Goal: Transaction & Acquisition: Purchase product/service

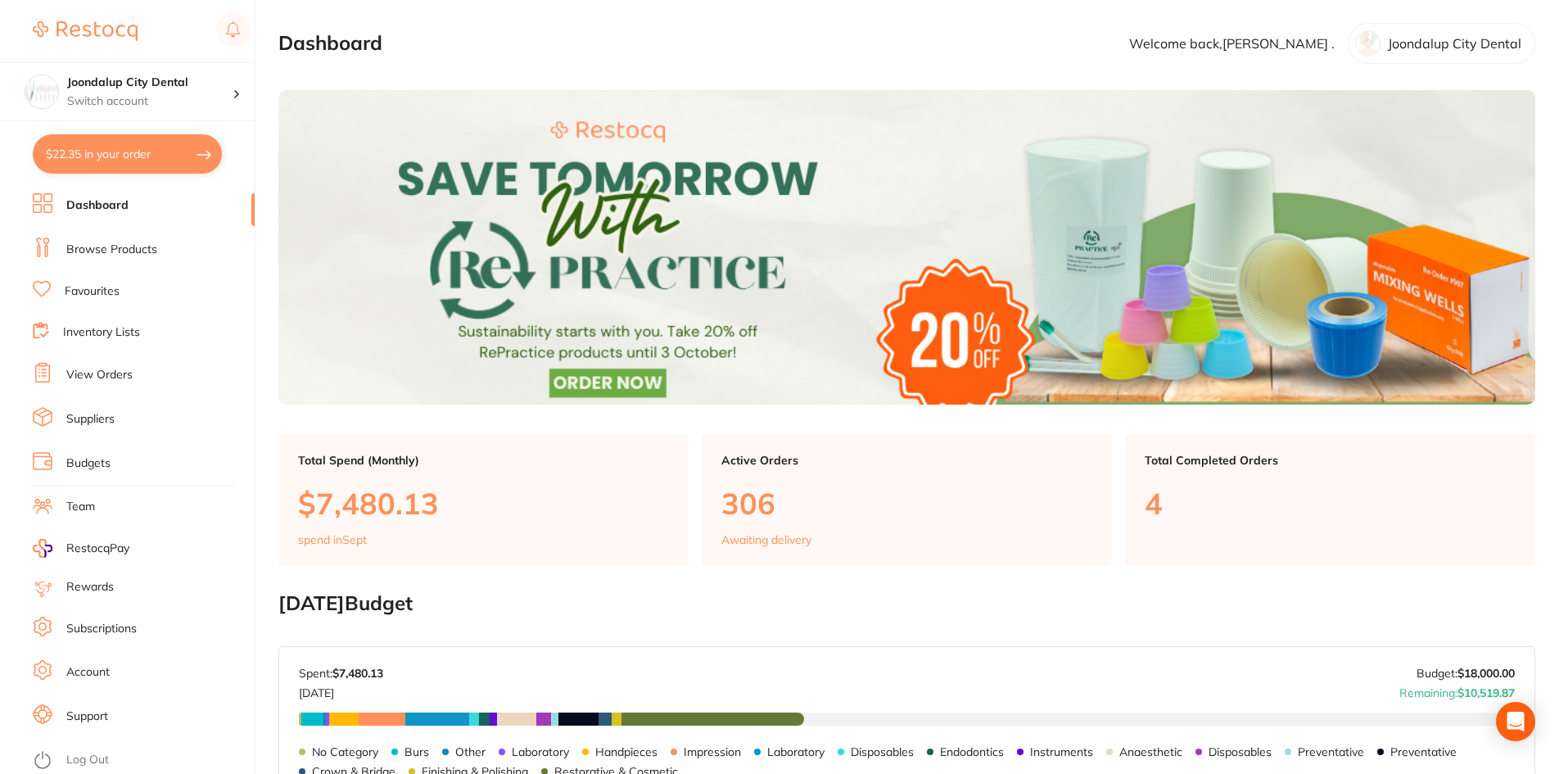
click at [96, 246] on link "Browse Products" at bounding box center [111, 249] width 91 height 16
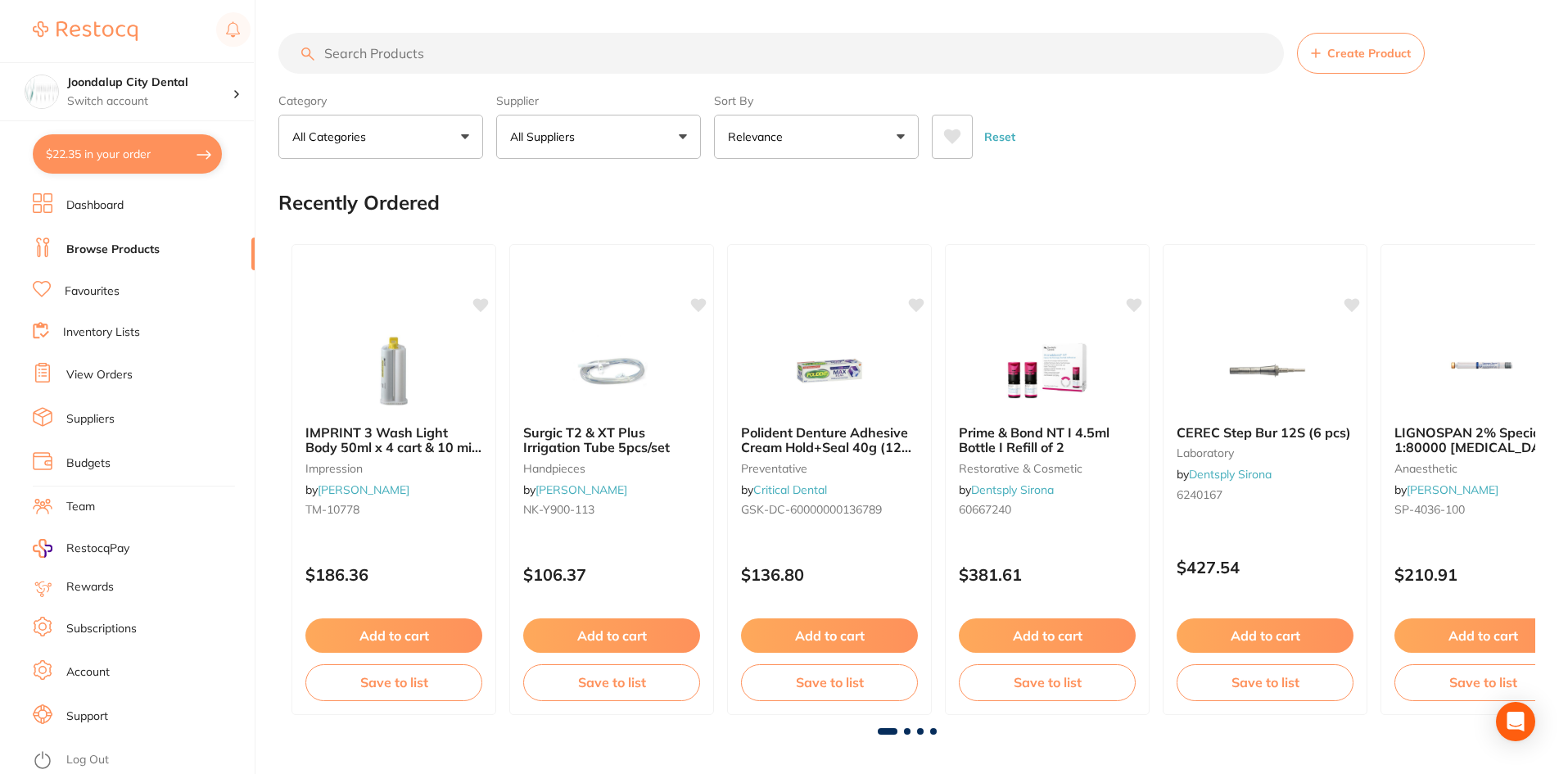
click at [435, 55] on input "search" at bounding box center [781, 53] width 1006 height 41
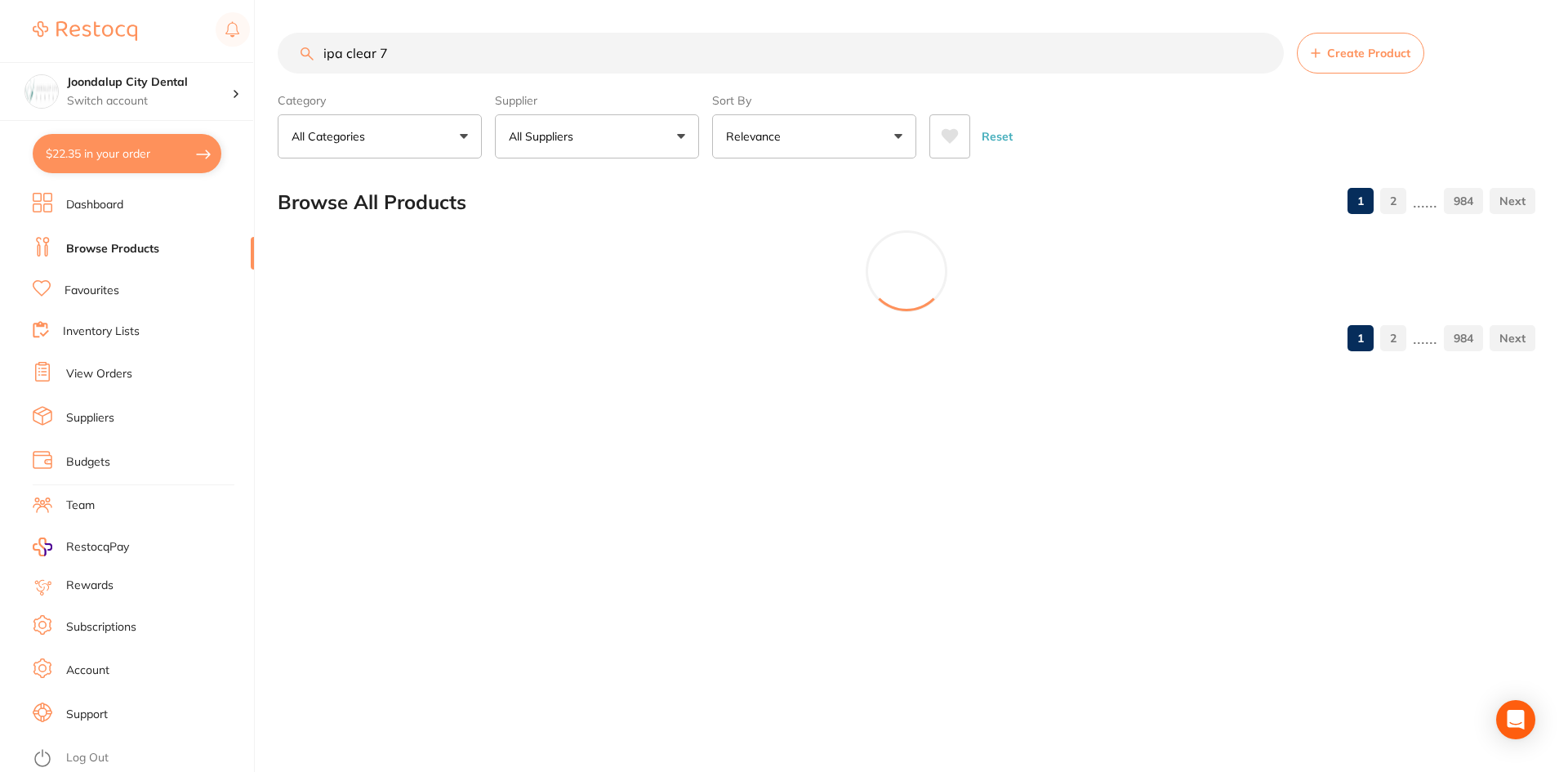
type input "ipa clear 70"
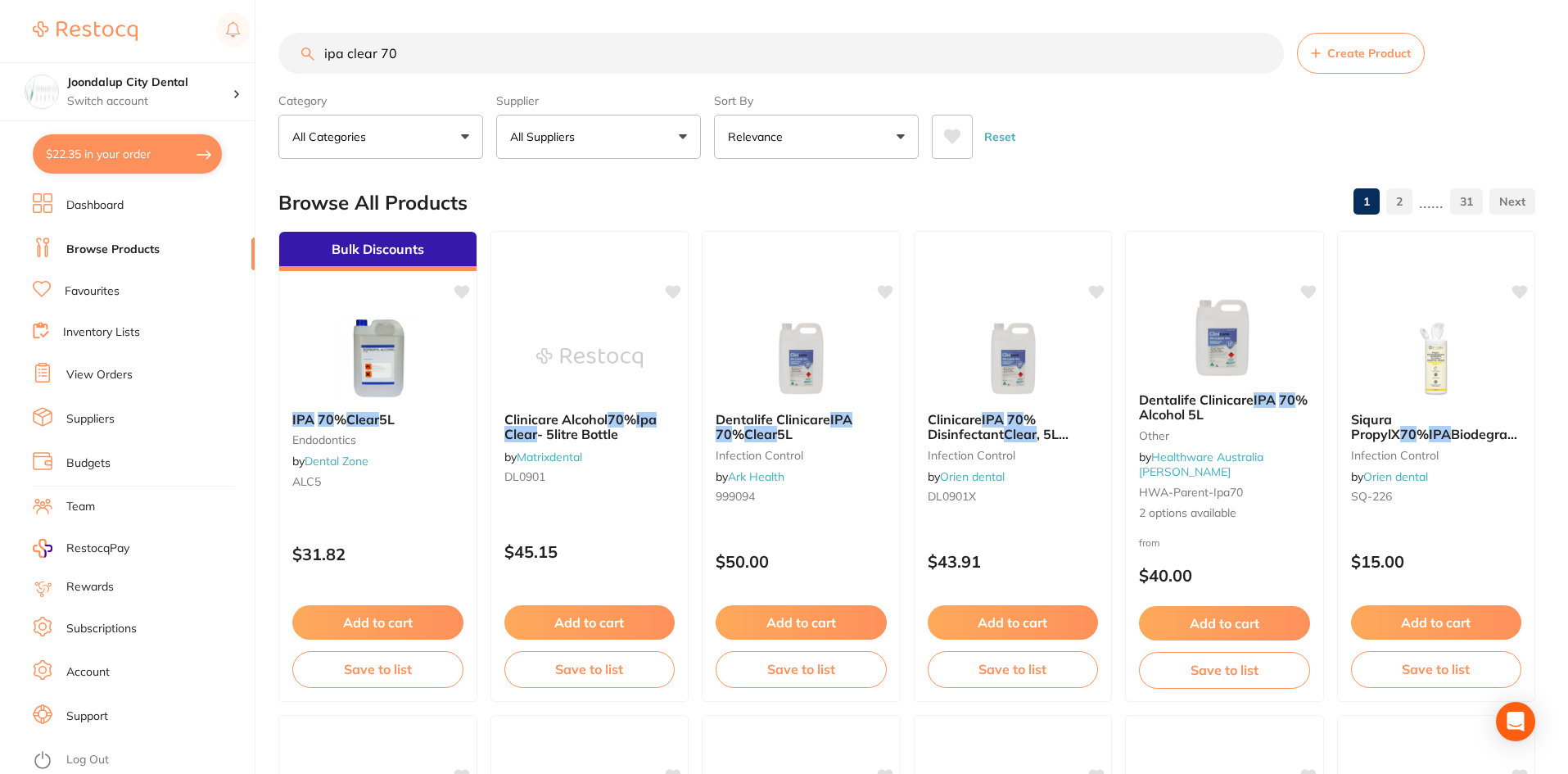
drag, startPoint x: 620, startPoint y: 44, endPoint x: 122, endPoint y: 46, distance: 498.0
click at [122, 46] on div "$22.35 Joondalup City Dental Switch account Joondalup City Dental $22.35 in you…" at bounding box center [784, 387] width 1568 height 774
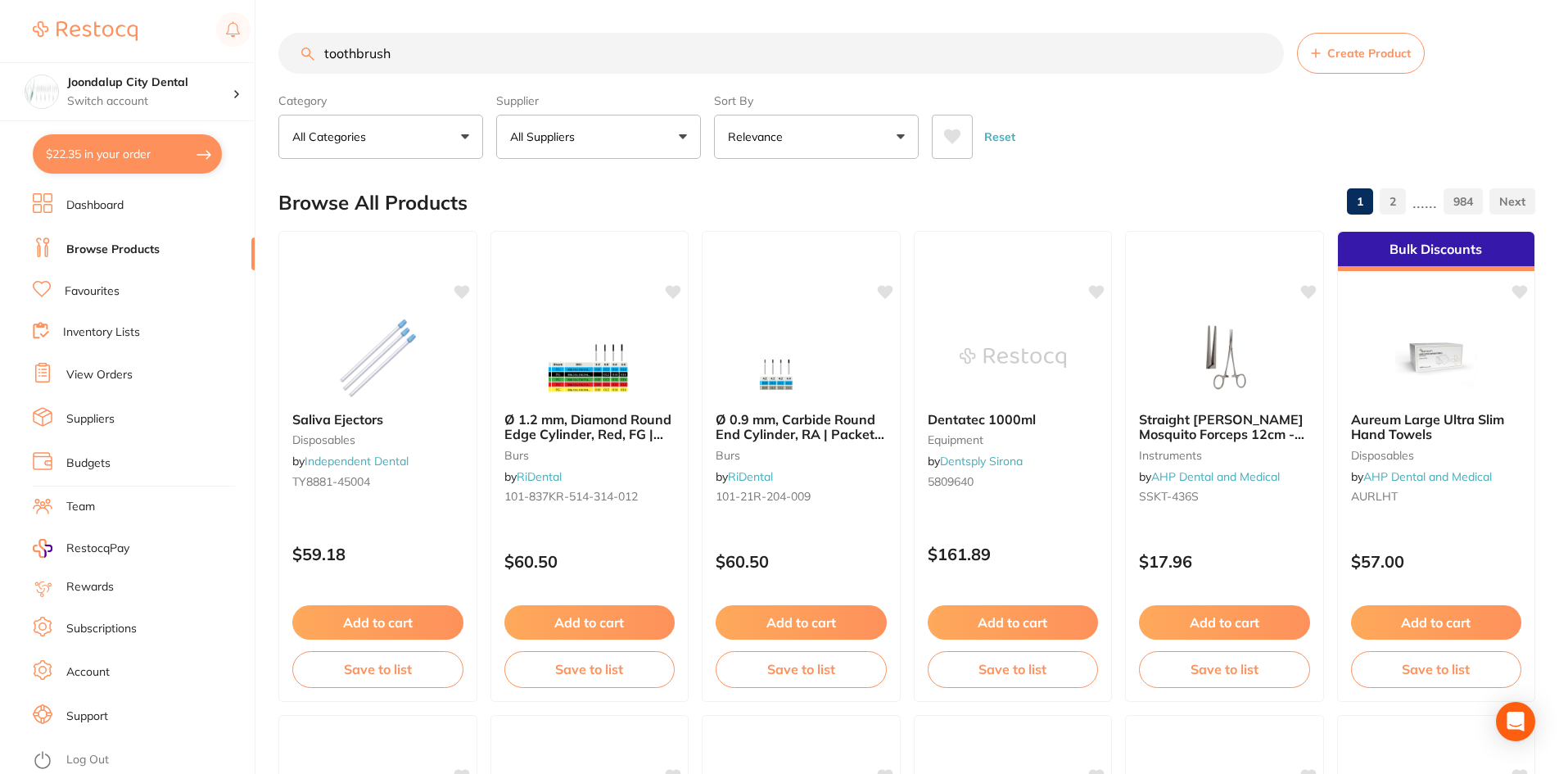
type input "toothbrush"
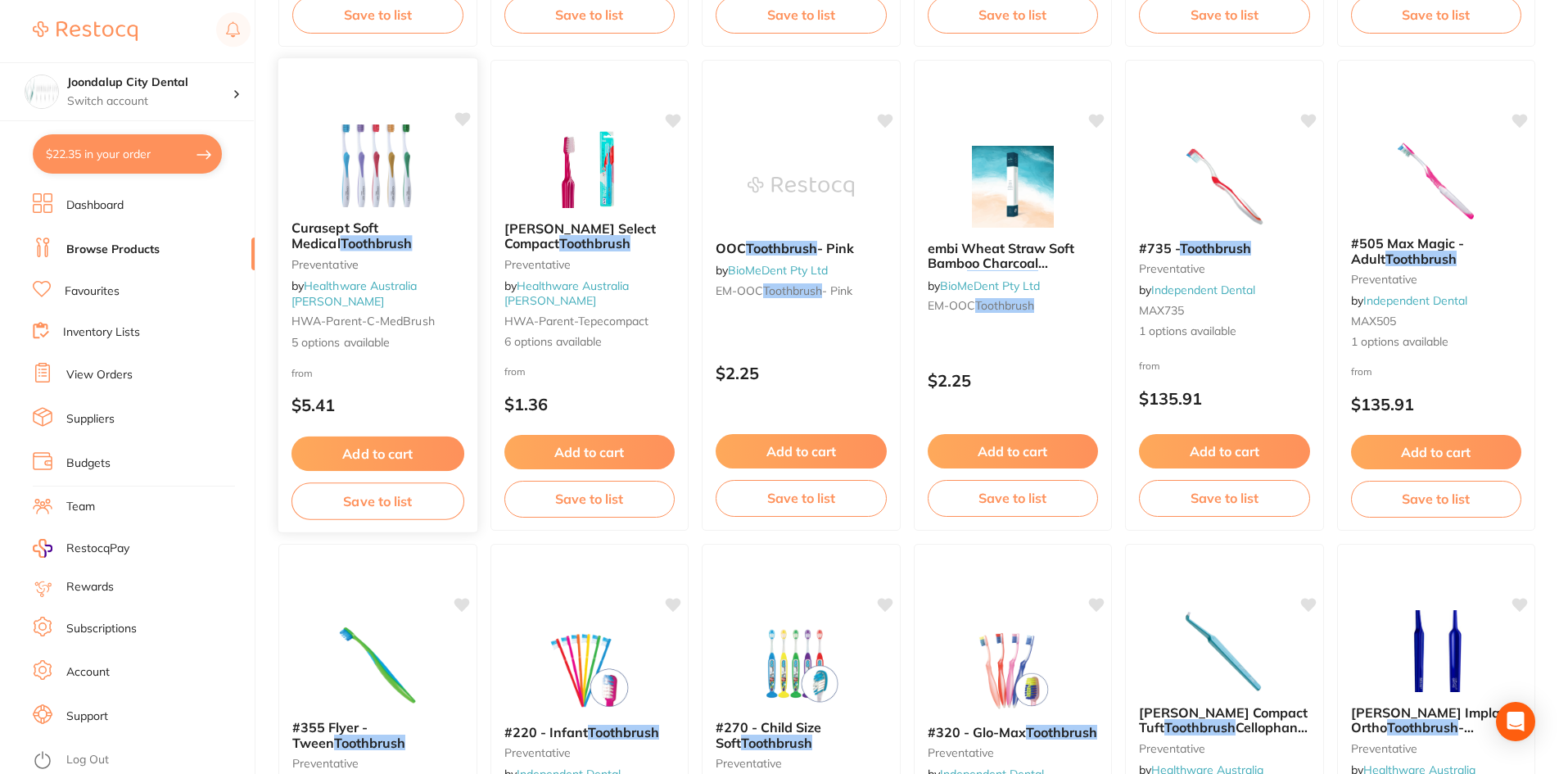
scroll to position [901, 0]
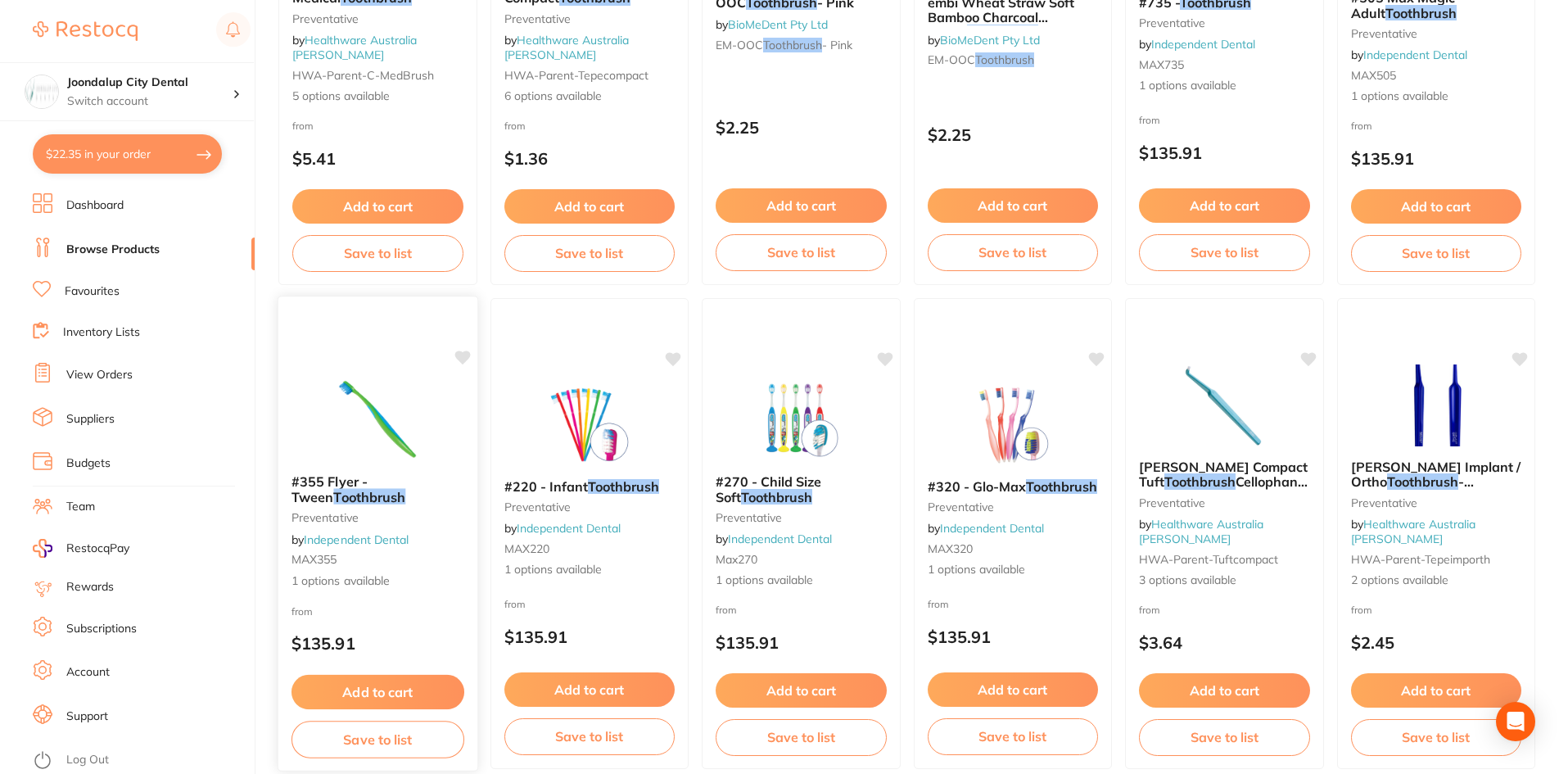
click at [344, 508] on div "#355 Flyer - Tween Toothbrush preventative by Independent Dental MAX355 1 optio…" at bounding box center [377, 532] width 199 height 141
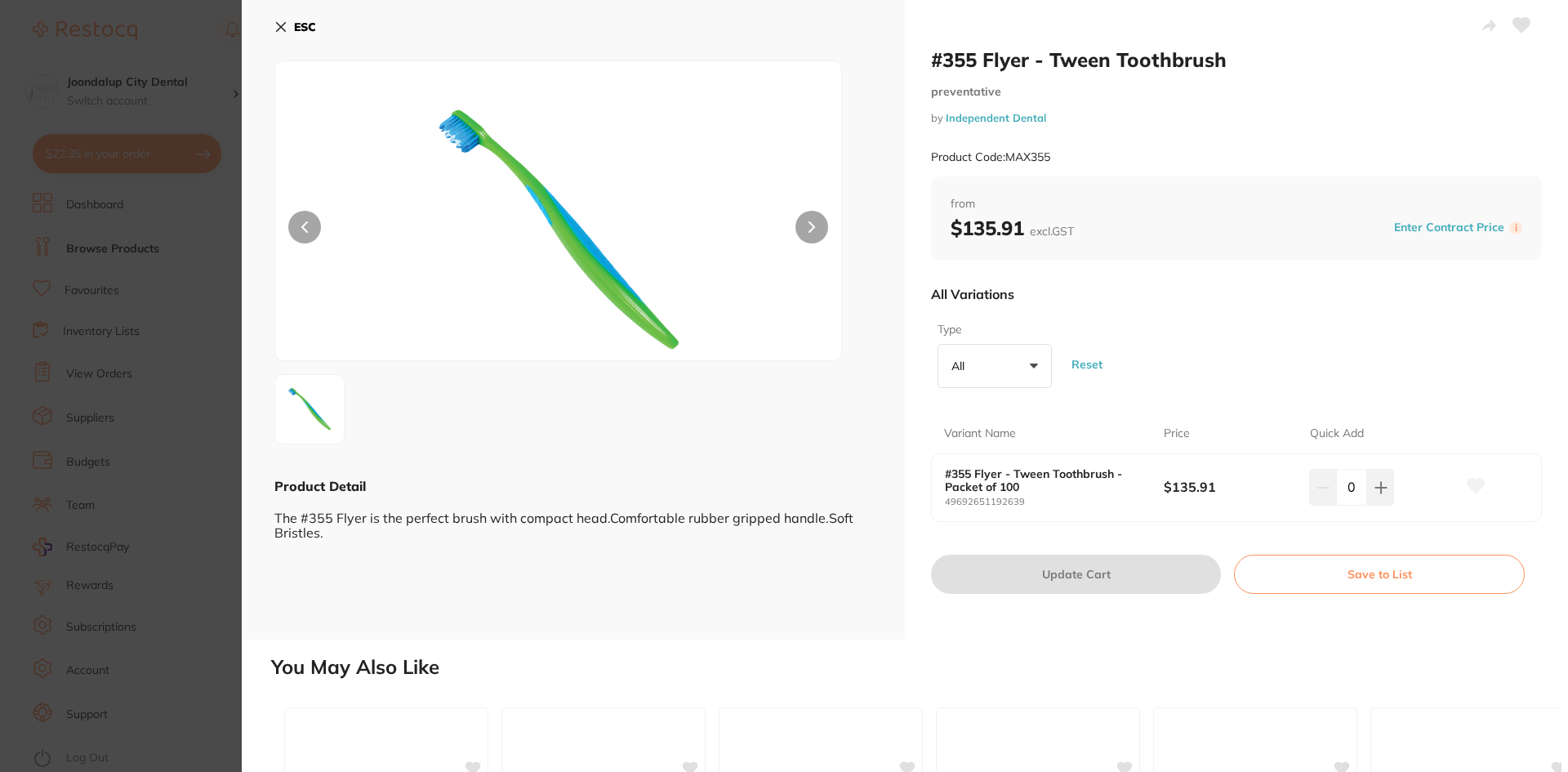
click at [280, 23] on icon at bounding box center [281, 27] width 14 height 14
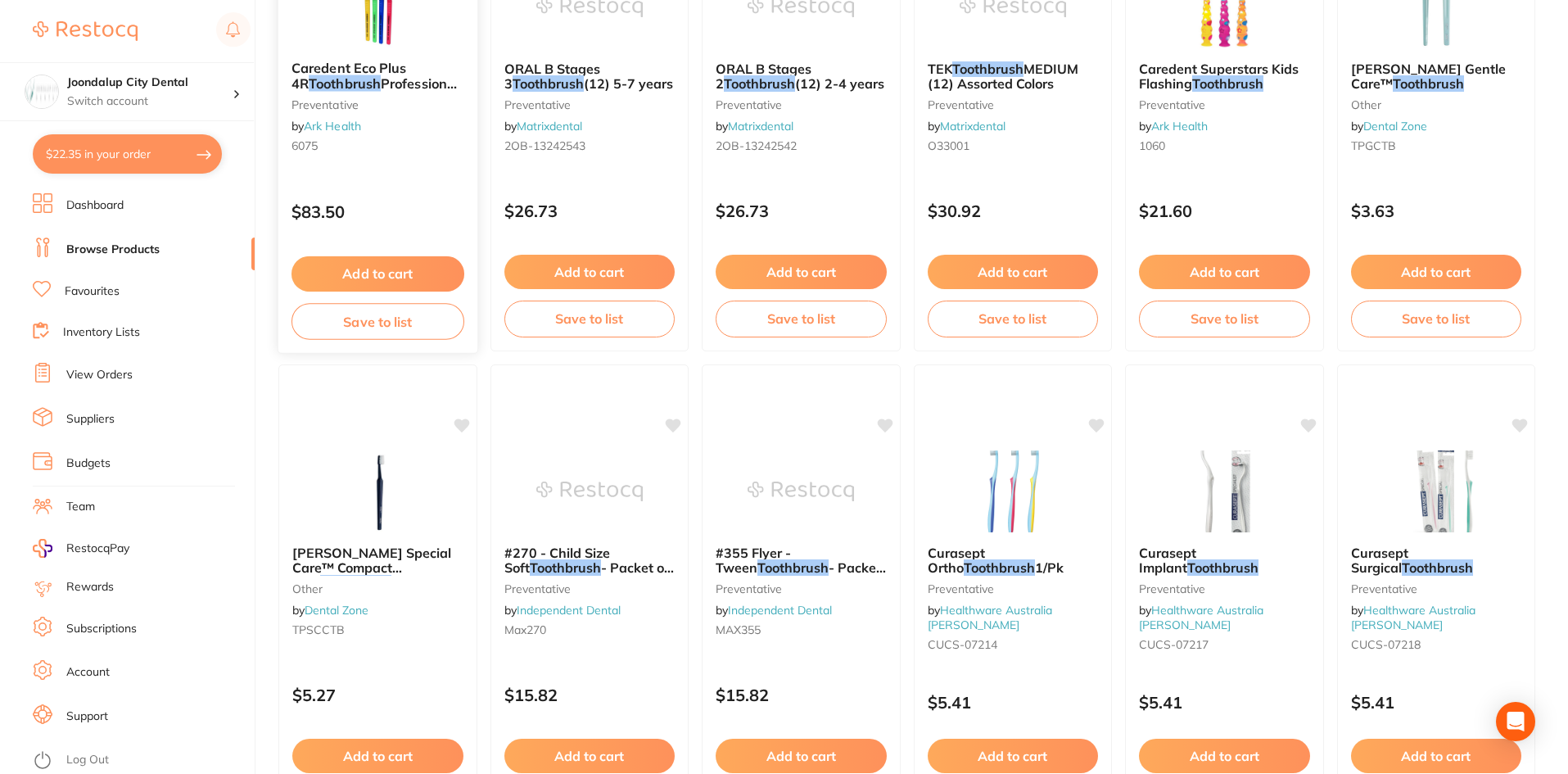
scroll to position [3765, 0]
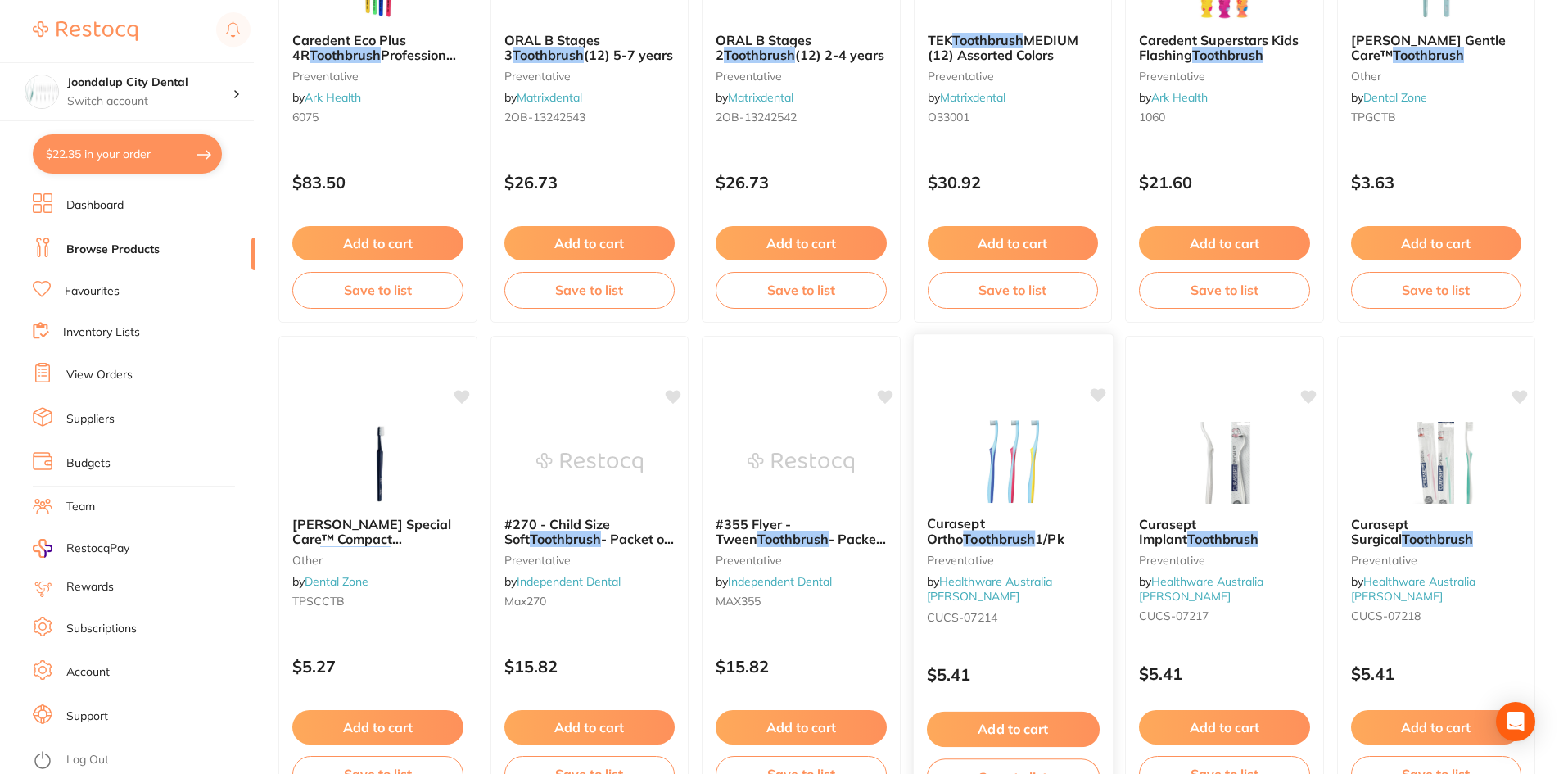
click at [991, 490] on img at bounding box center [1013, 460] width 108 height 82
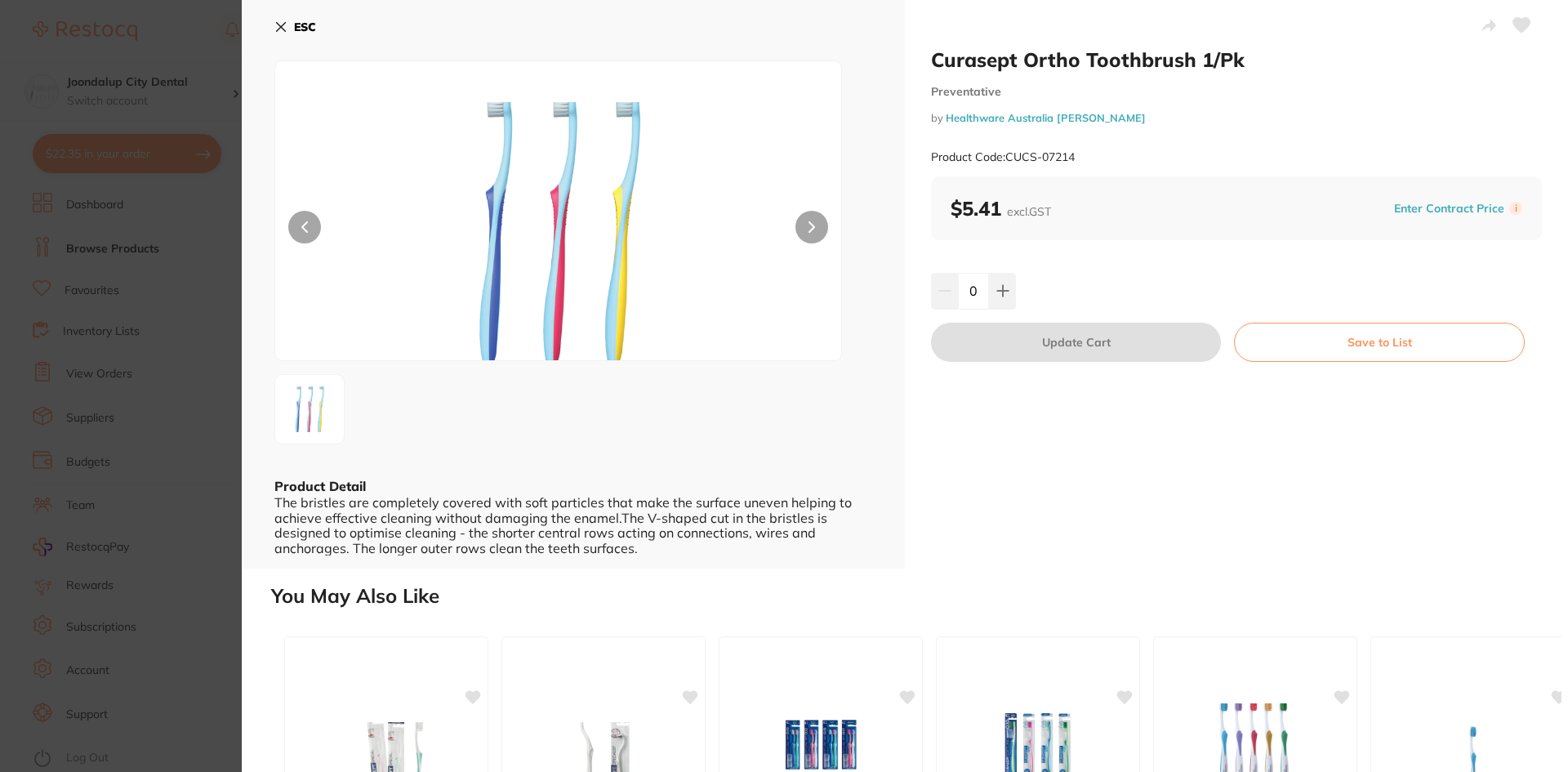
click at [286, 29] on icon at bounding box center [281, 27] width 14 height 14
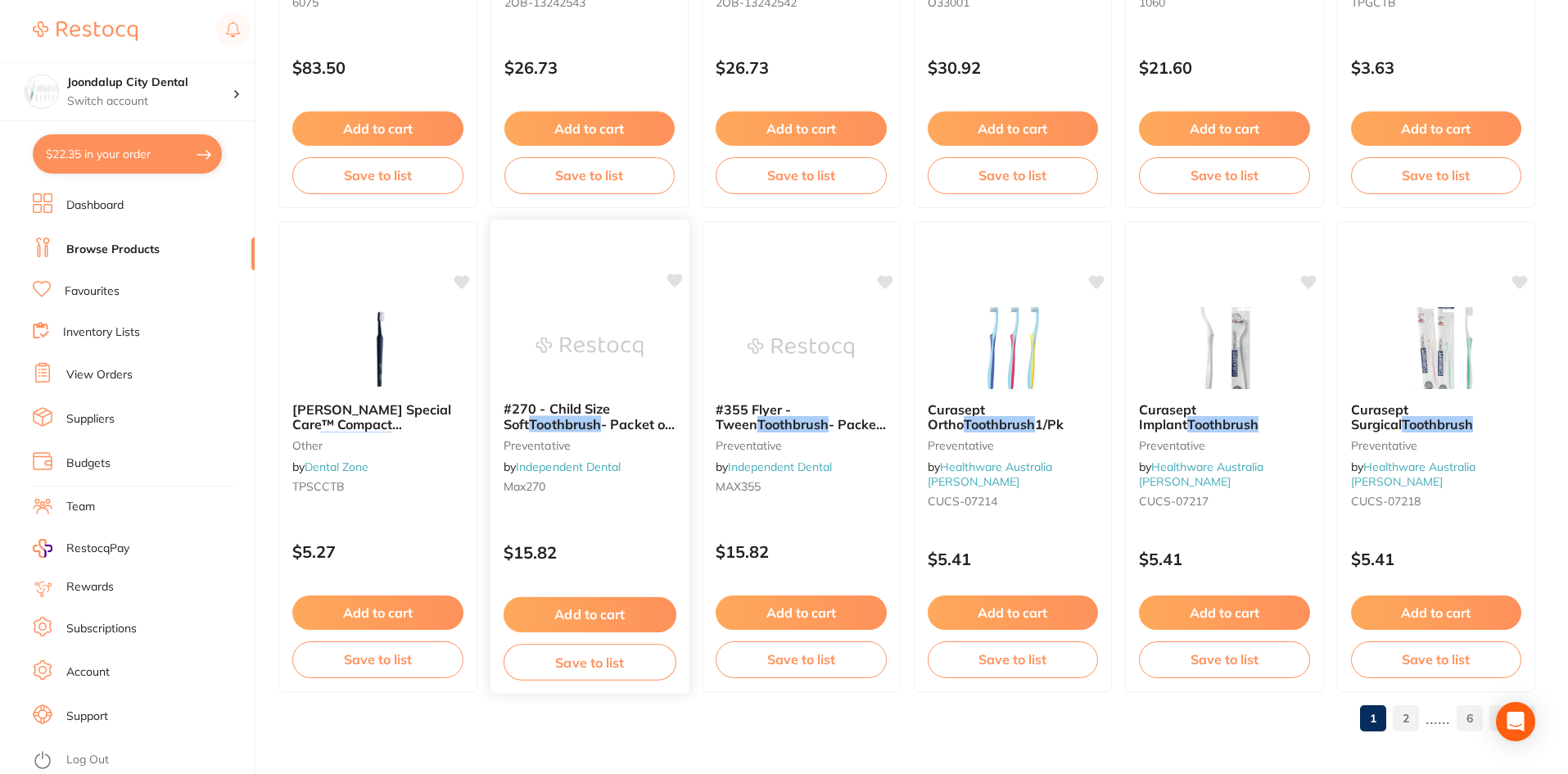
scroll to position [3884, 0]
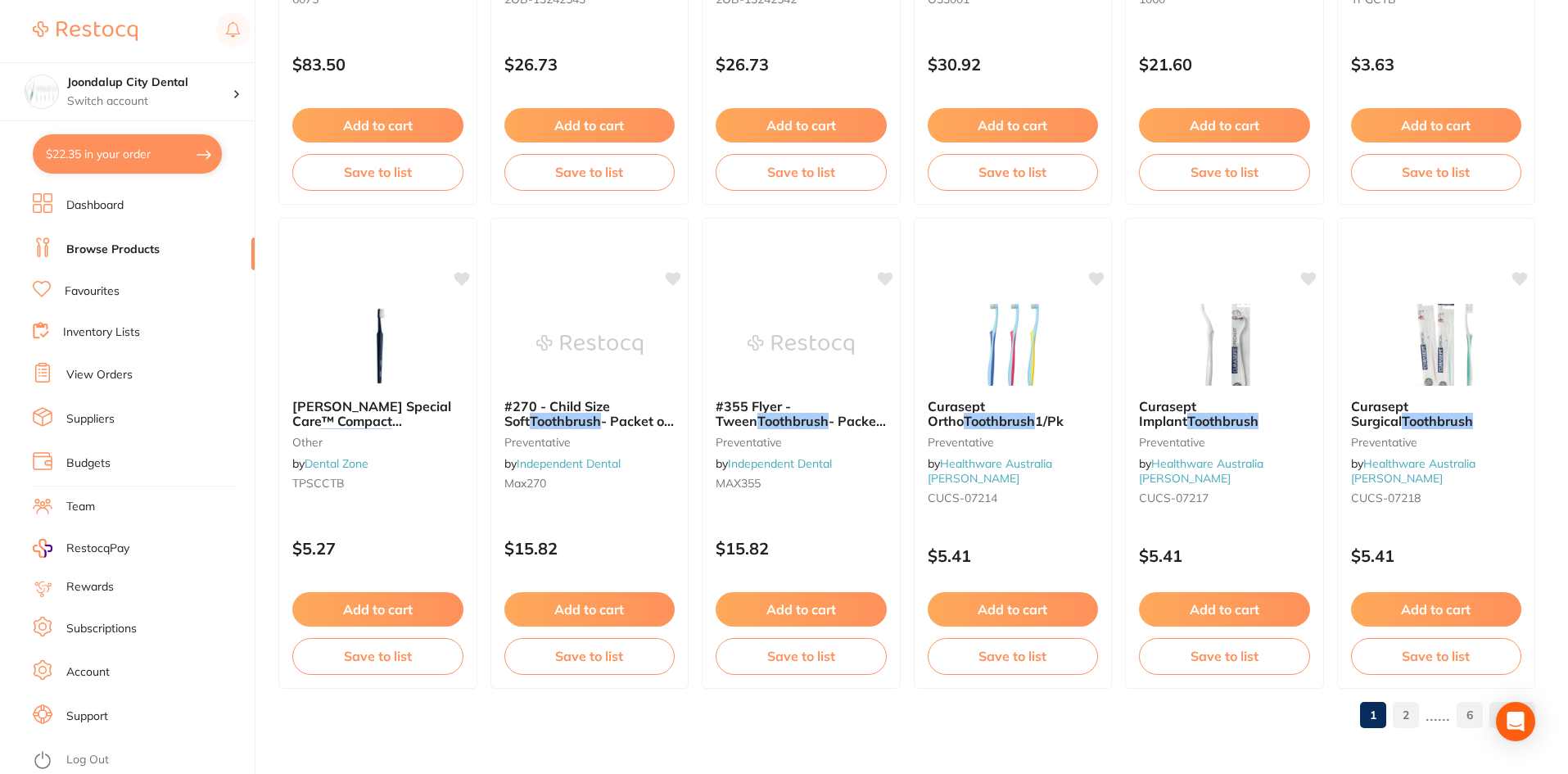
click at [1406, 710] on link "2" at bounding box center [1405, 715] width 26 height 33
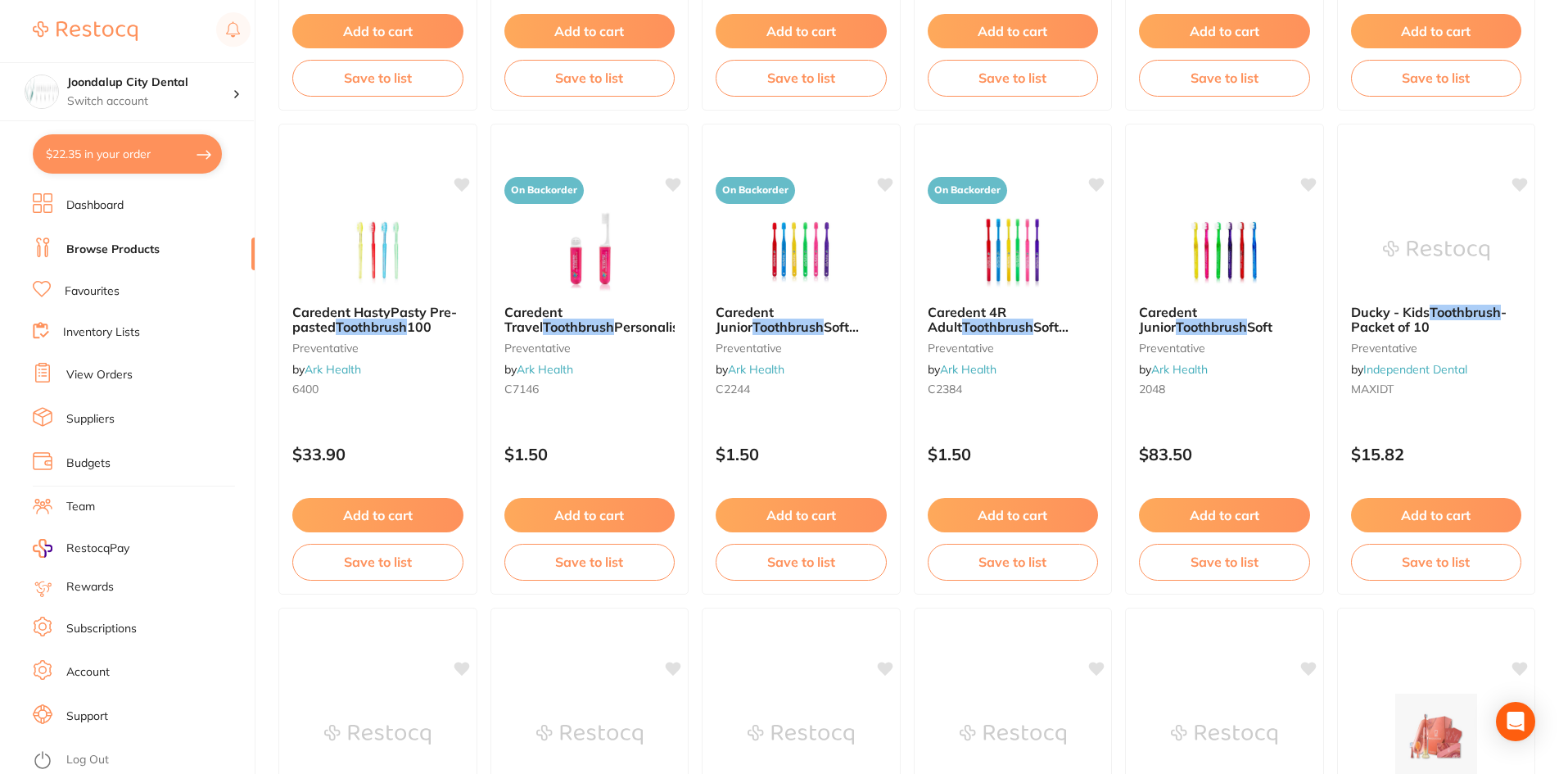
scroll to position [2047, 0]
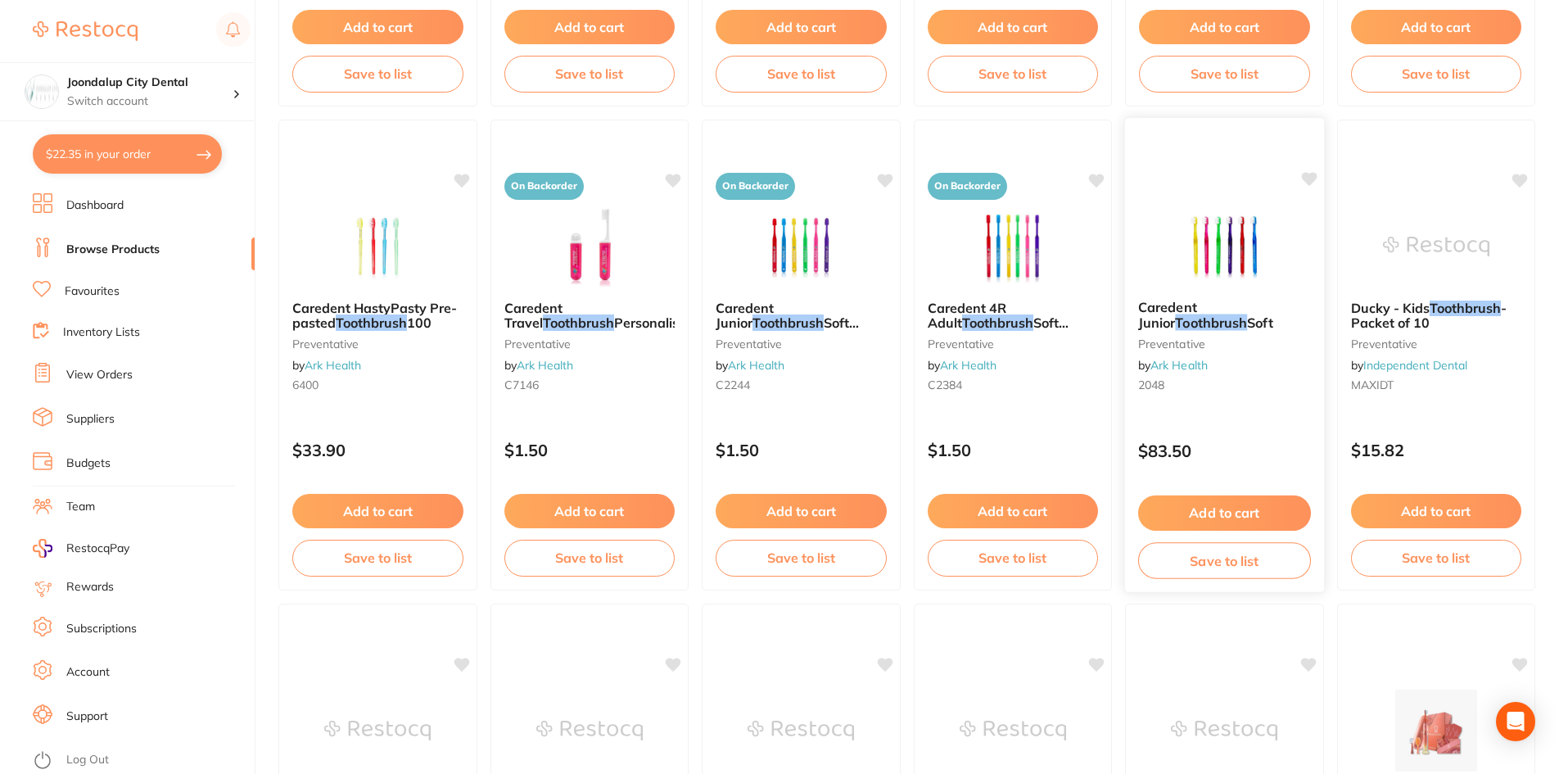
click at [1225, 271] on img at bounding box center [1224, 244] width 108 height 82
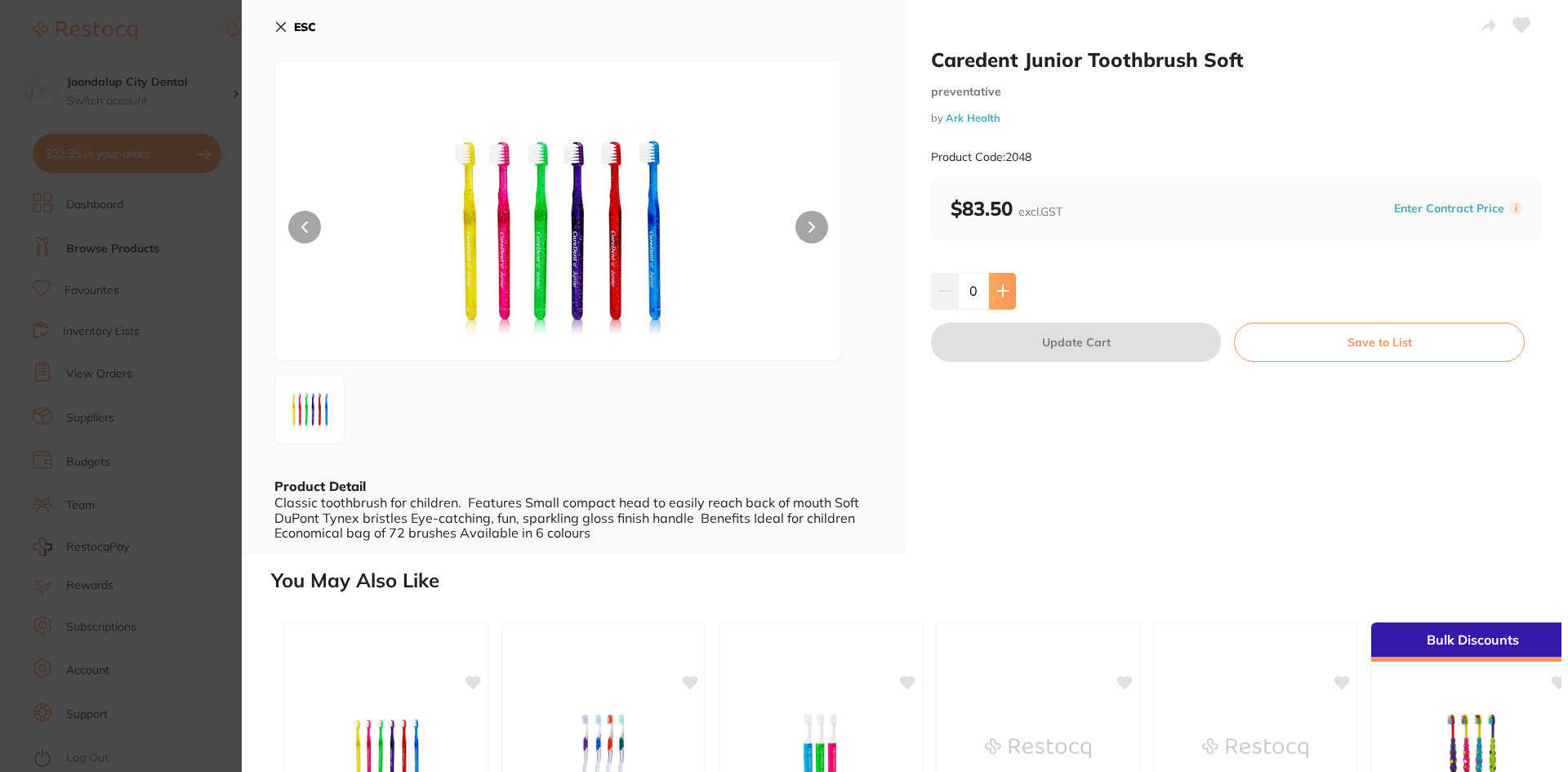
click at [1002, 297] on icon at bounding box center [1002, 291] width 11 height 11
type input "1"
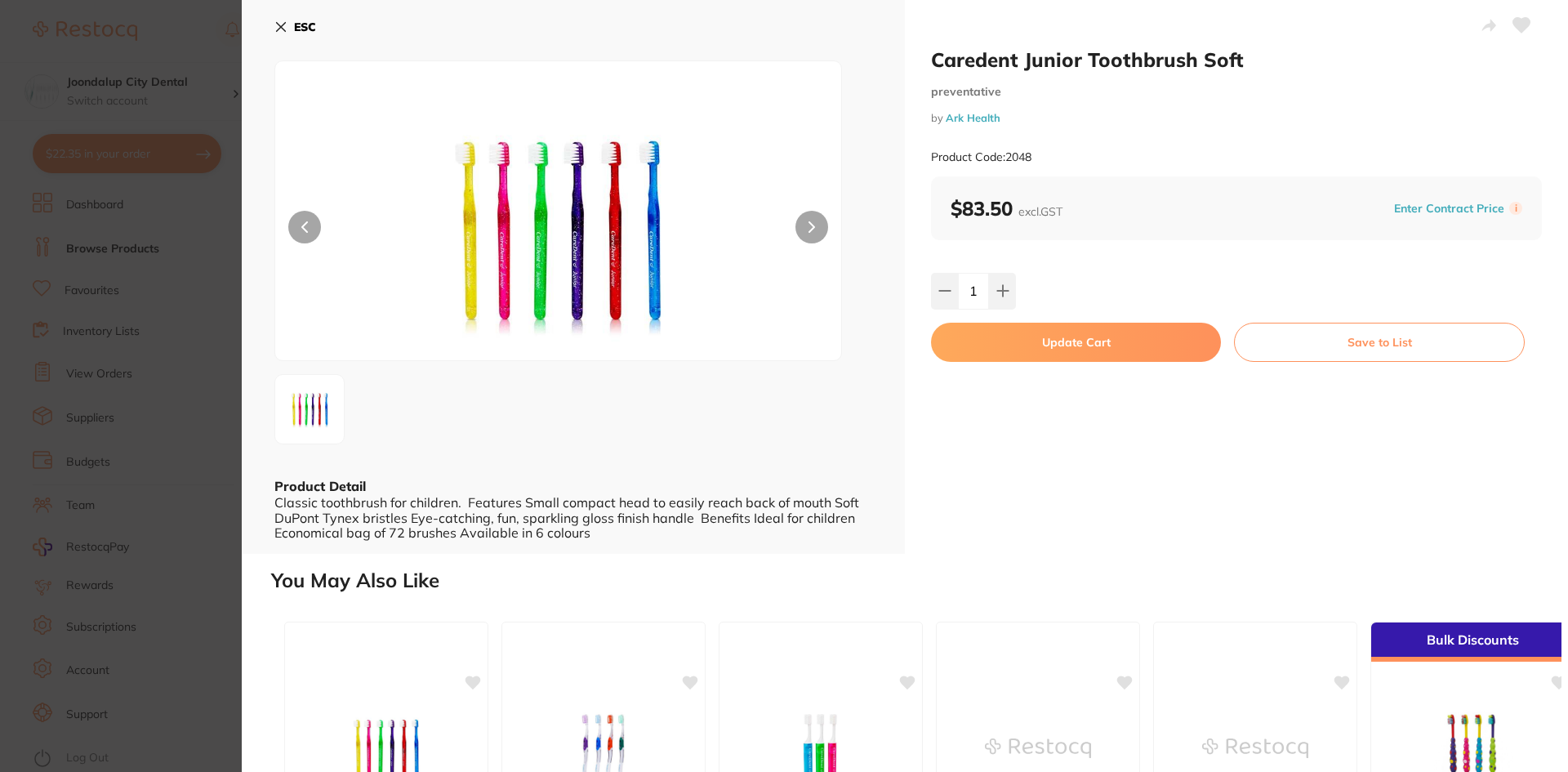
click at [1037, 350] on button "Update Cart" at bounding box center [1076, 342] width 290 height 40
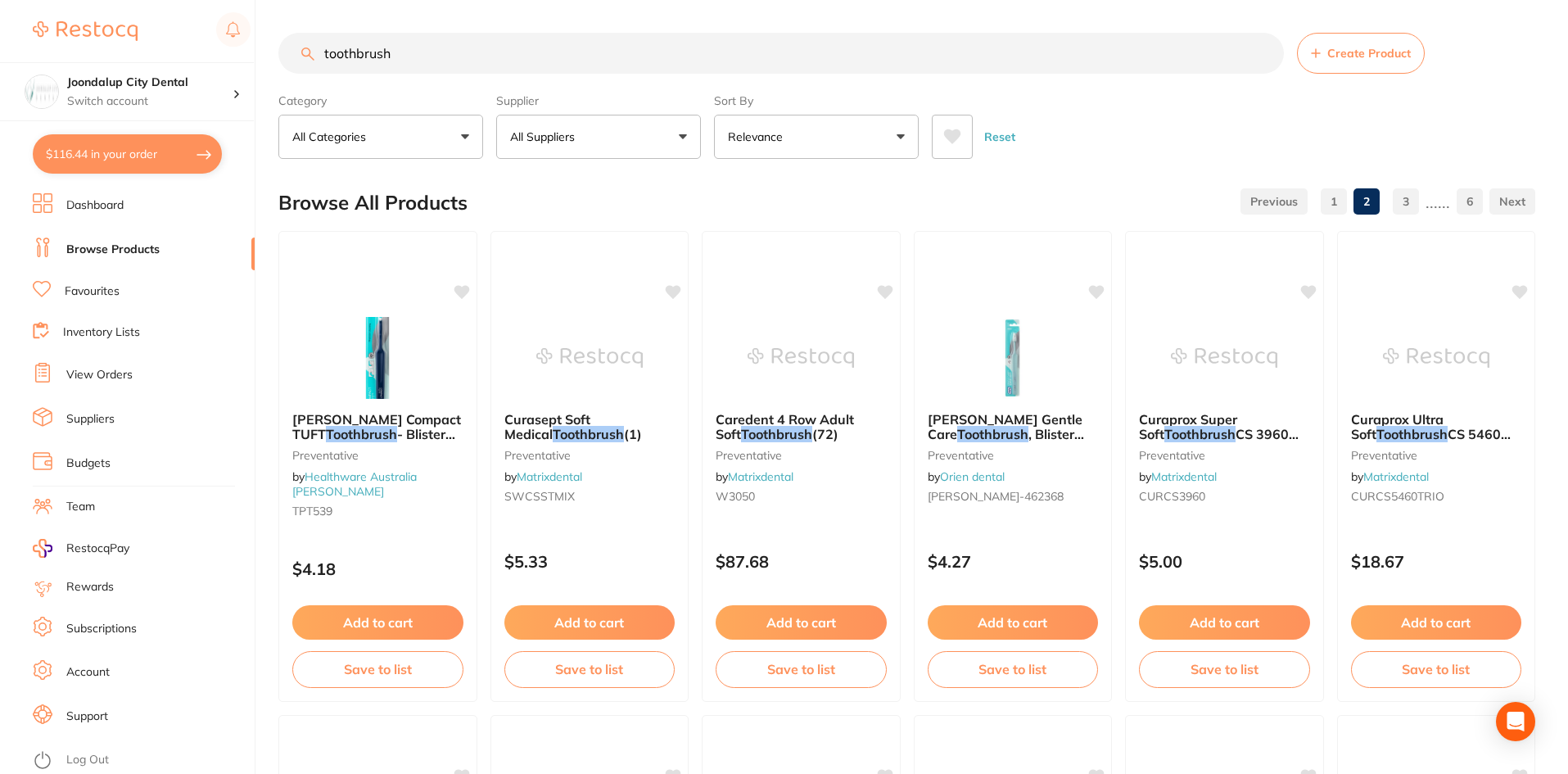
click at [684, 135] on button "All Suppliers" at bounding box center [598, 137] width 204 height 45
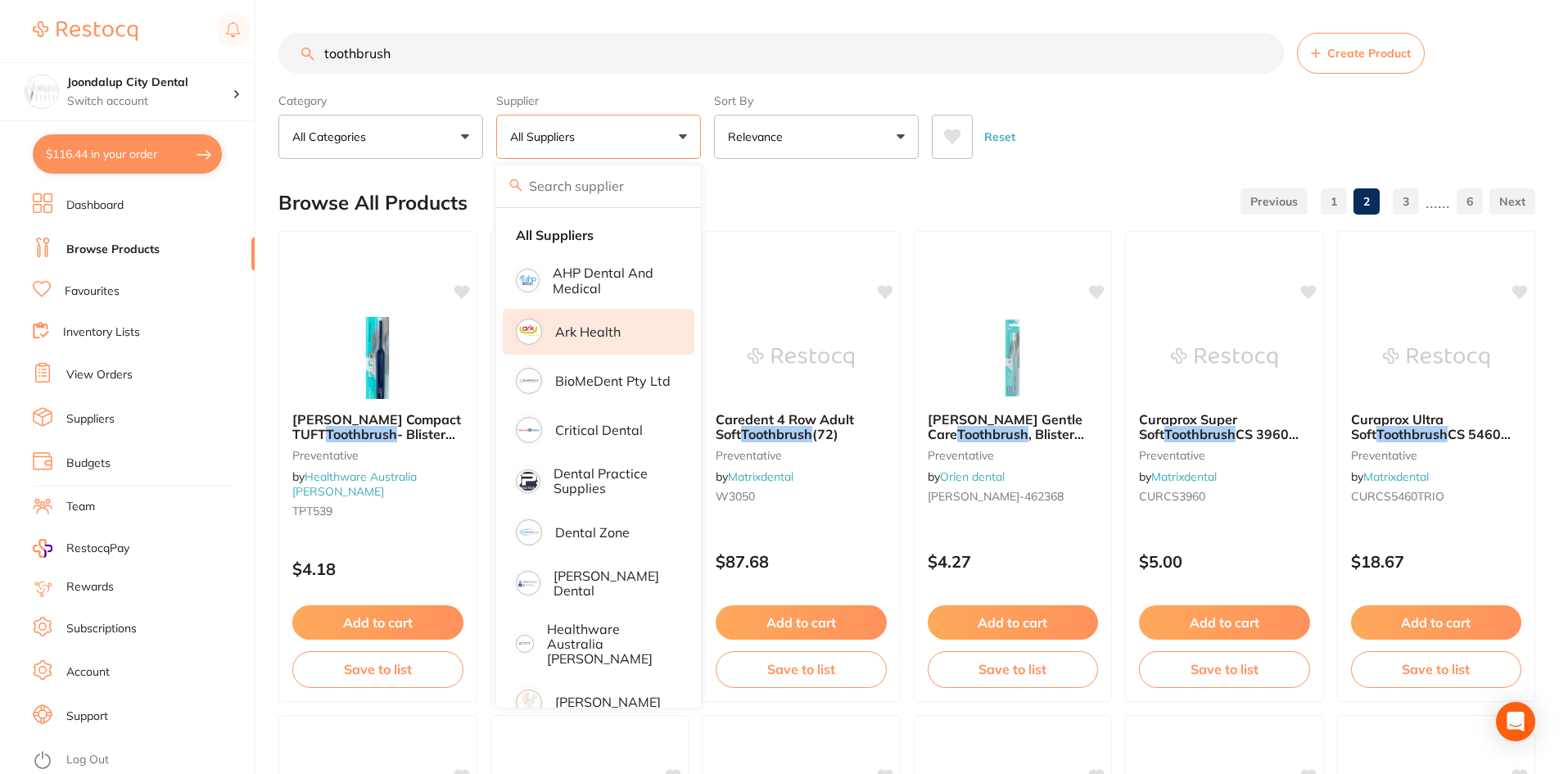
click at [586, 327] on p "Ark Health" at bounding box center [588, 331] width 66 height 15
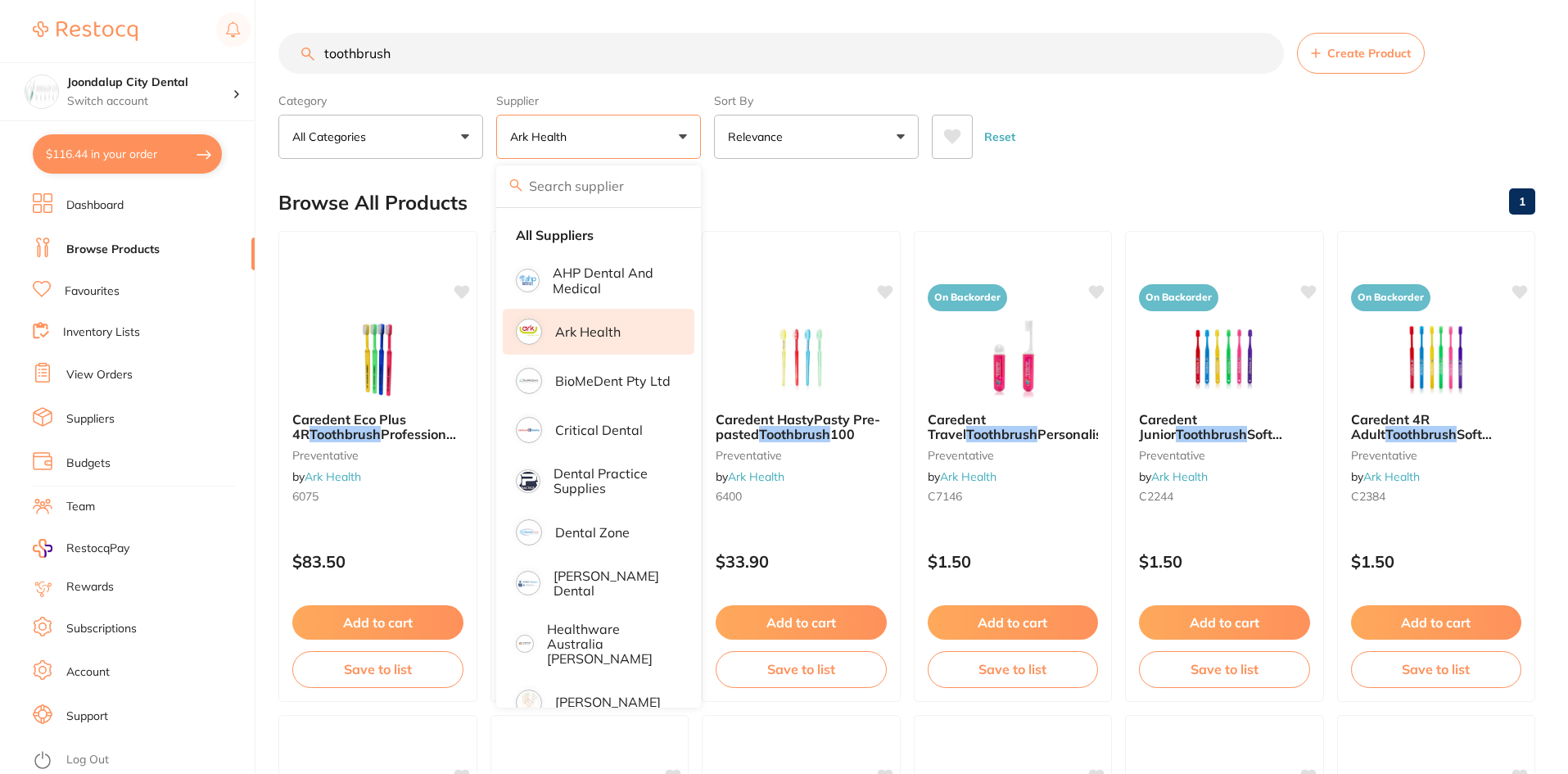
click at [146, 42] on div "$116.44 Joondalup City Dental Switch account Joondalup City Dental $116.44 in y…" at bounding box center [784, 387] width 1568 height 774
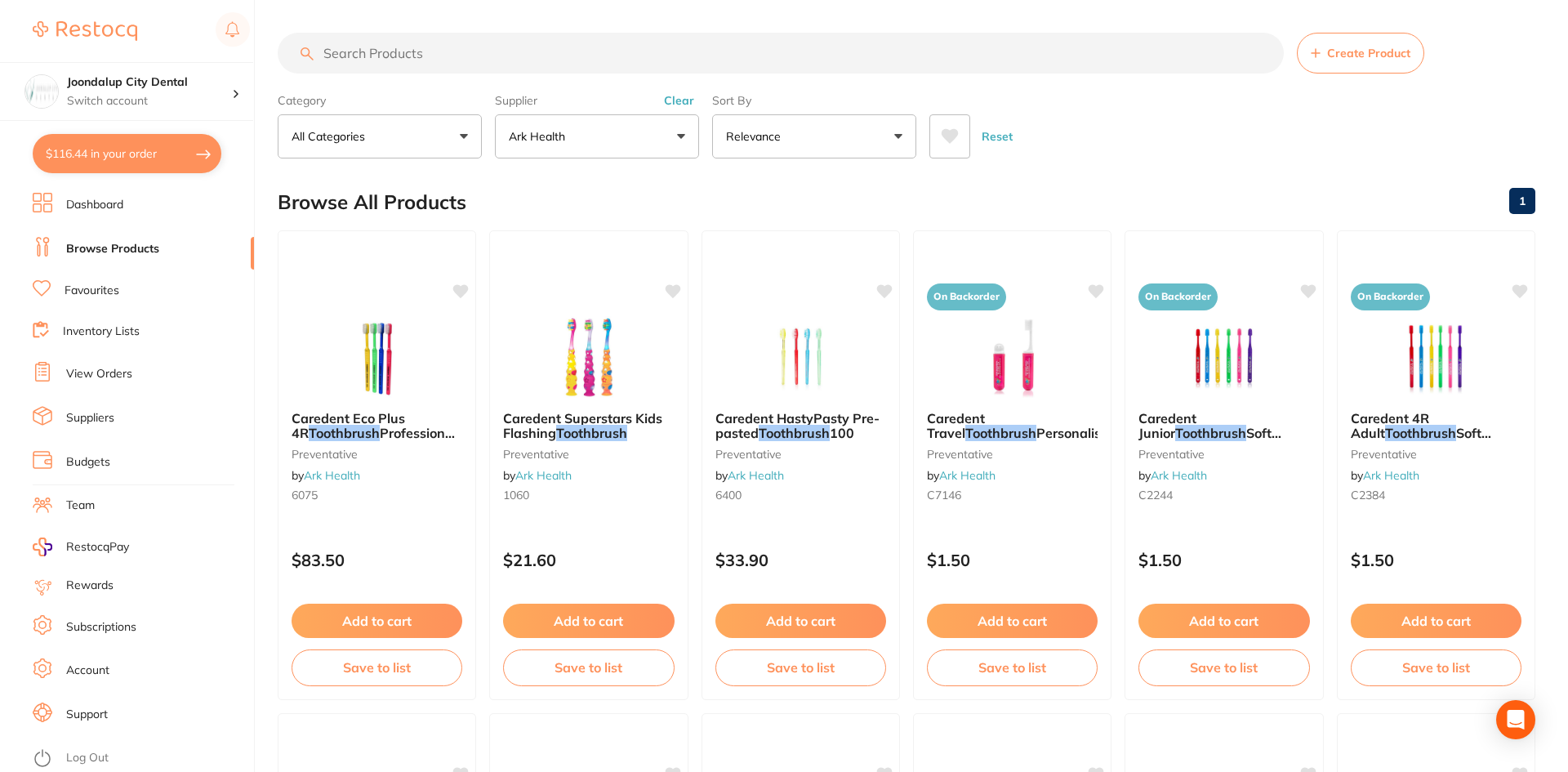
drag, startPoint x: 146, startPoint y: 42, endPoint x: 153, endPoint y: 182, distance: 140.2
click at [152, 181] on section "Joondalup City Dental Switch account Joondalup City Dental $116.44 in your orde…" at bounding box center [128, 386] width 255 height 772
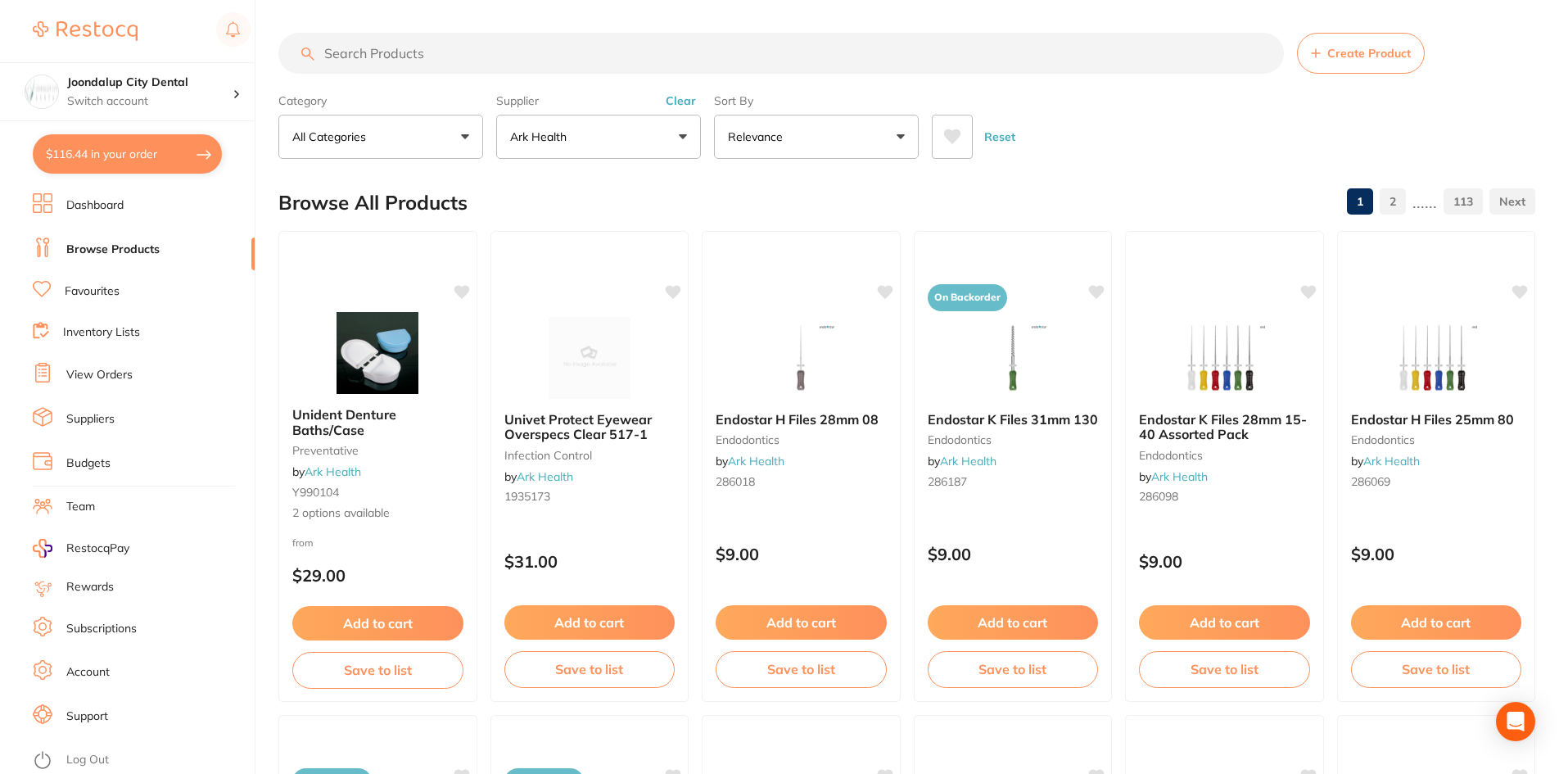
click at [380, 55] on input "search" at bounding box center [781, 53] width 1006 height 41
type input "ipa clear"
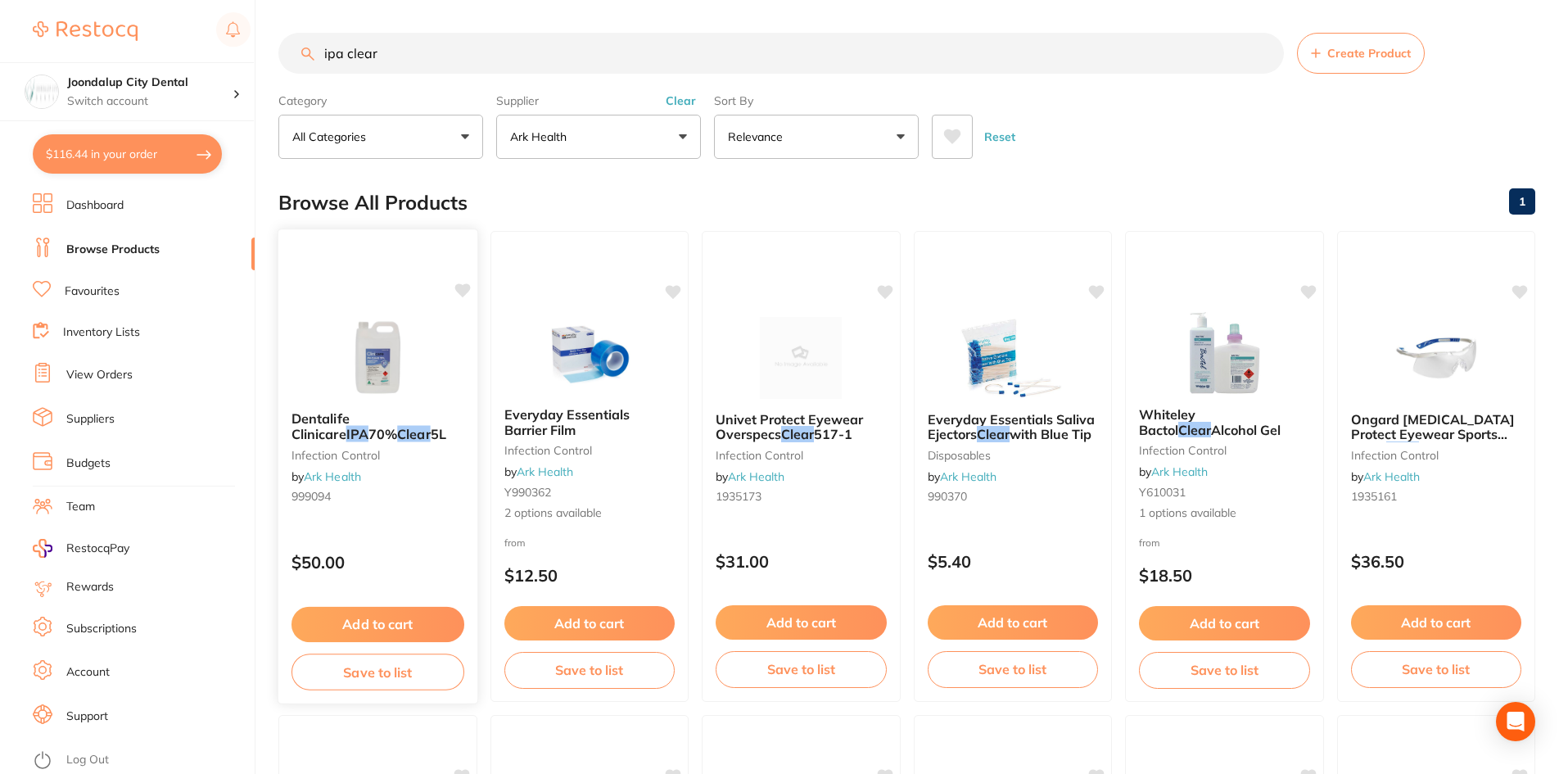
click at [364, 382] on img at bounding box center [378, 356] width 108 height 82
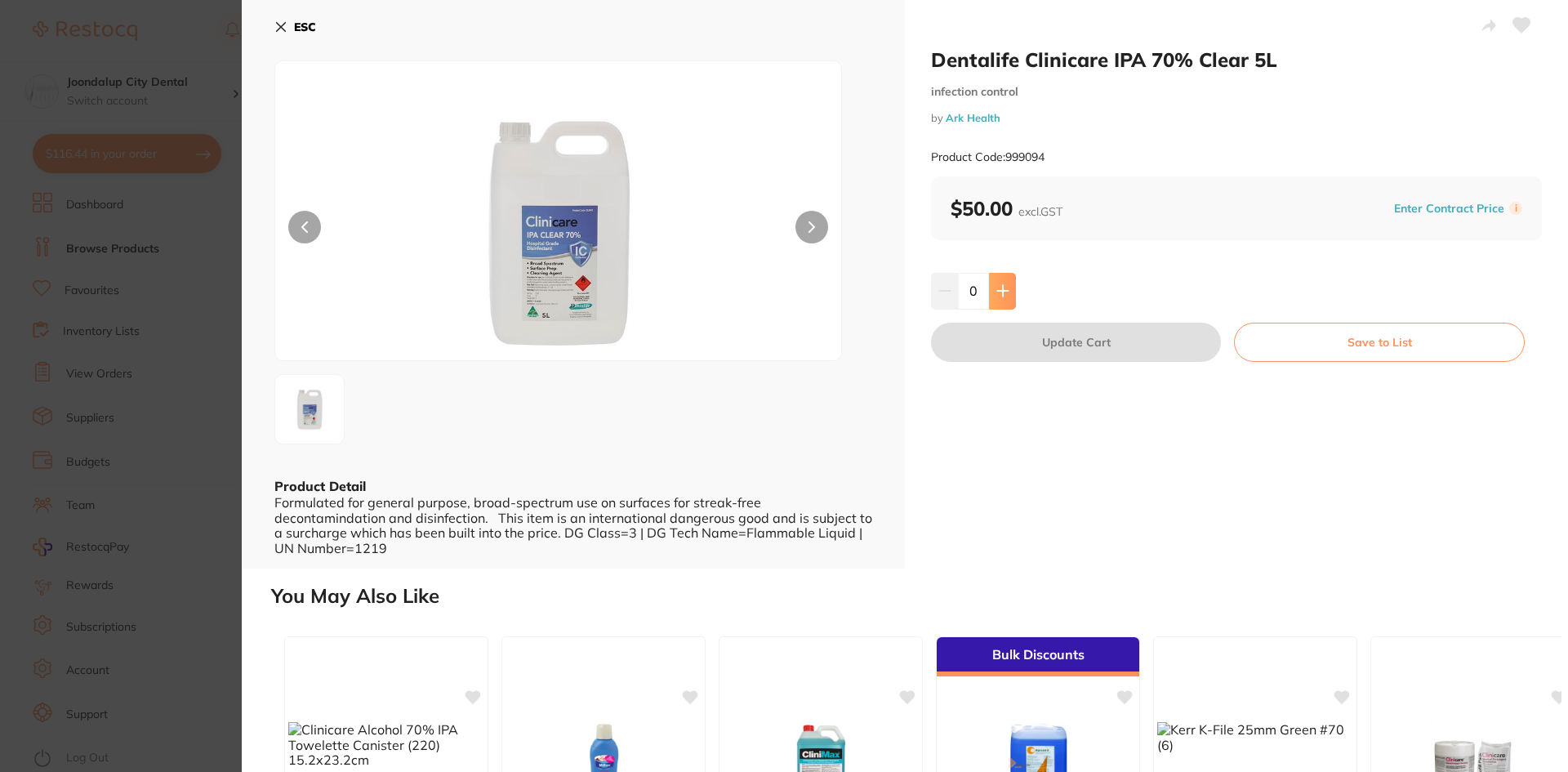
click at [1008, 293] on button at bounding box center [1002, 290] width 27 height 36
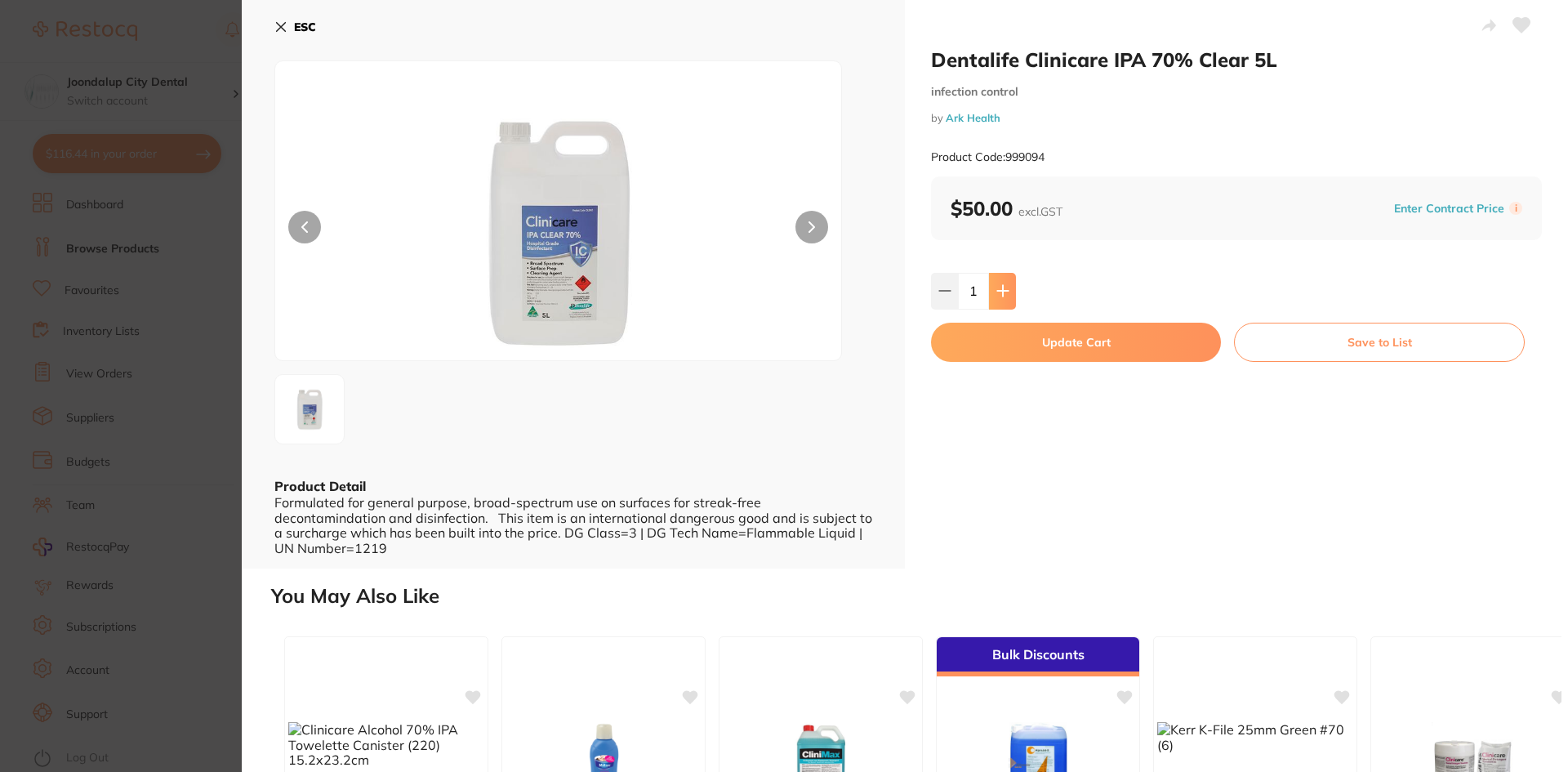
type input "1"
click at [1038, 353] on button "Update Cart" at bounding box center [1076, 342] width 290 height 40
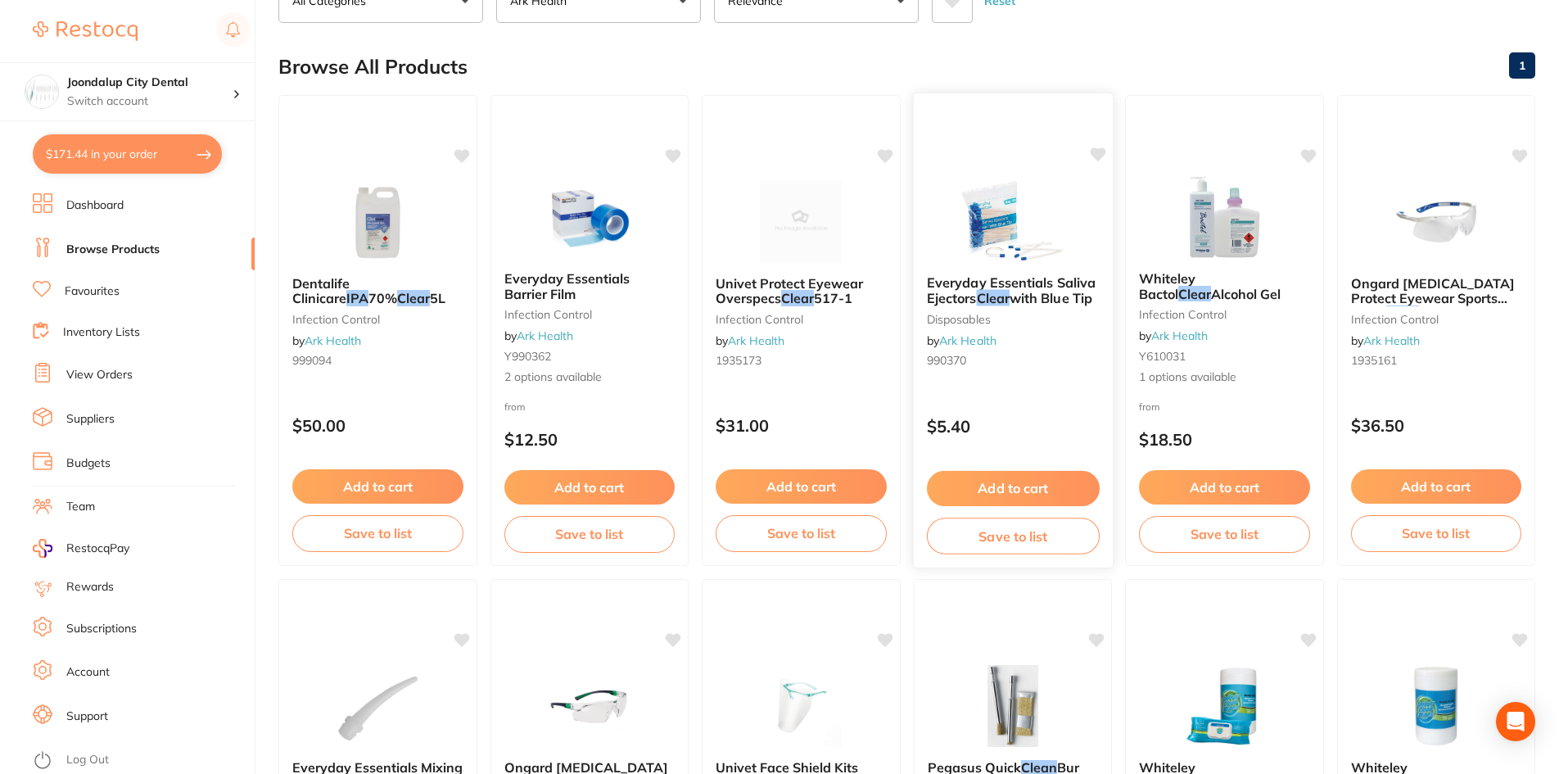
scroll to position [329, 0]
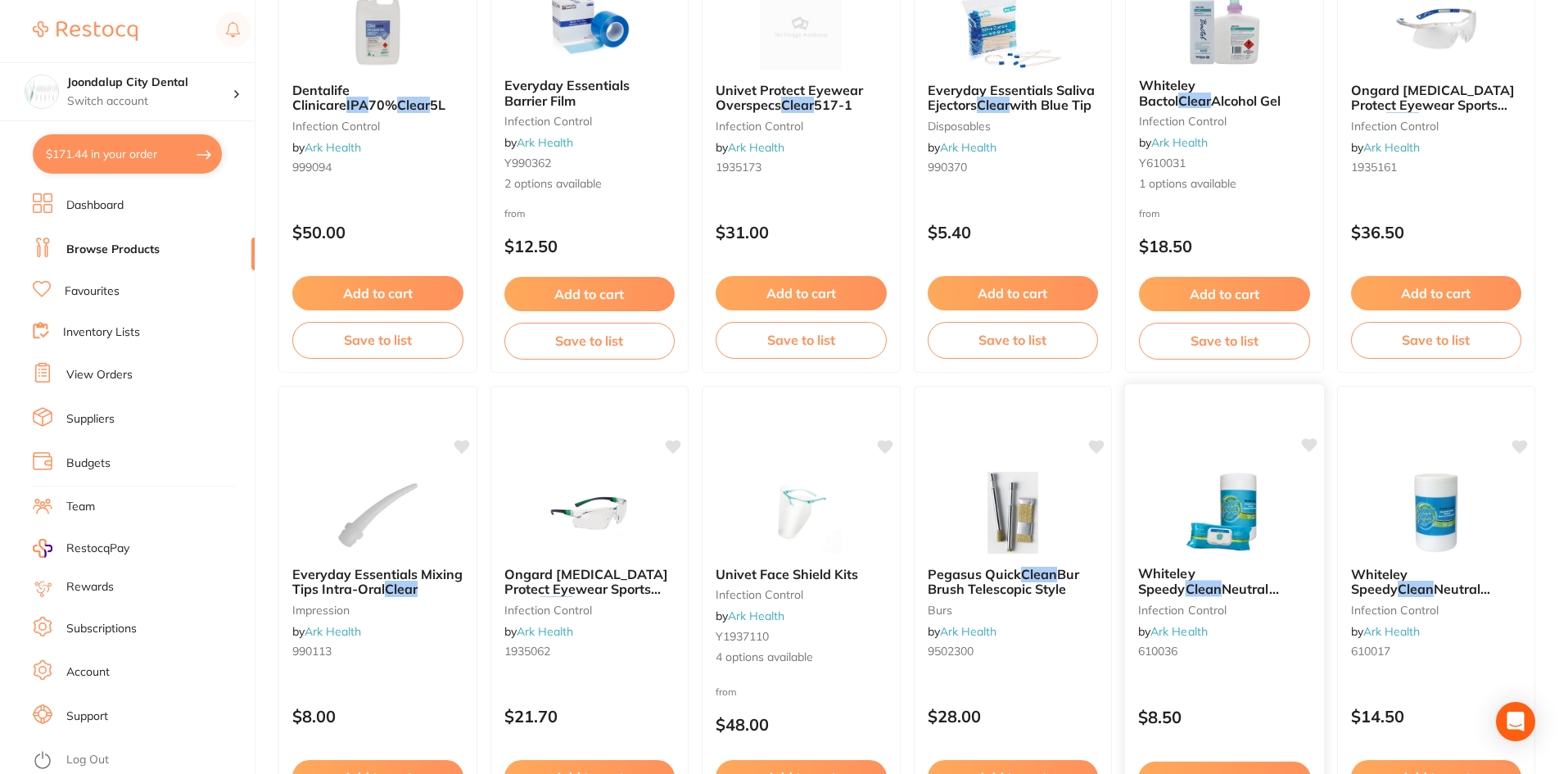
click at [1216, 528] on img at bounding box center [1224, 511] width 108 height 82
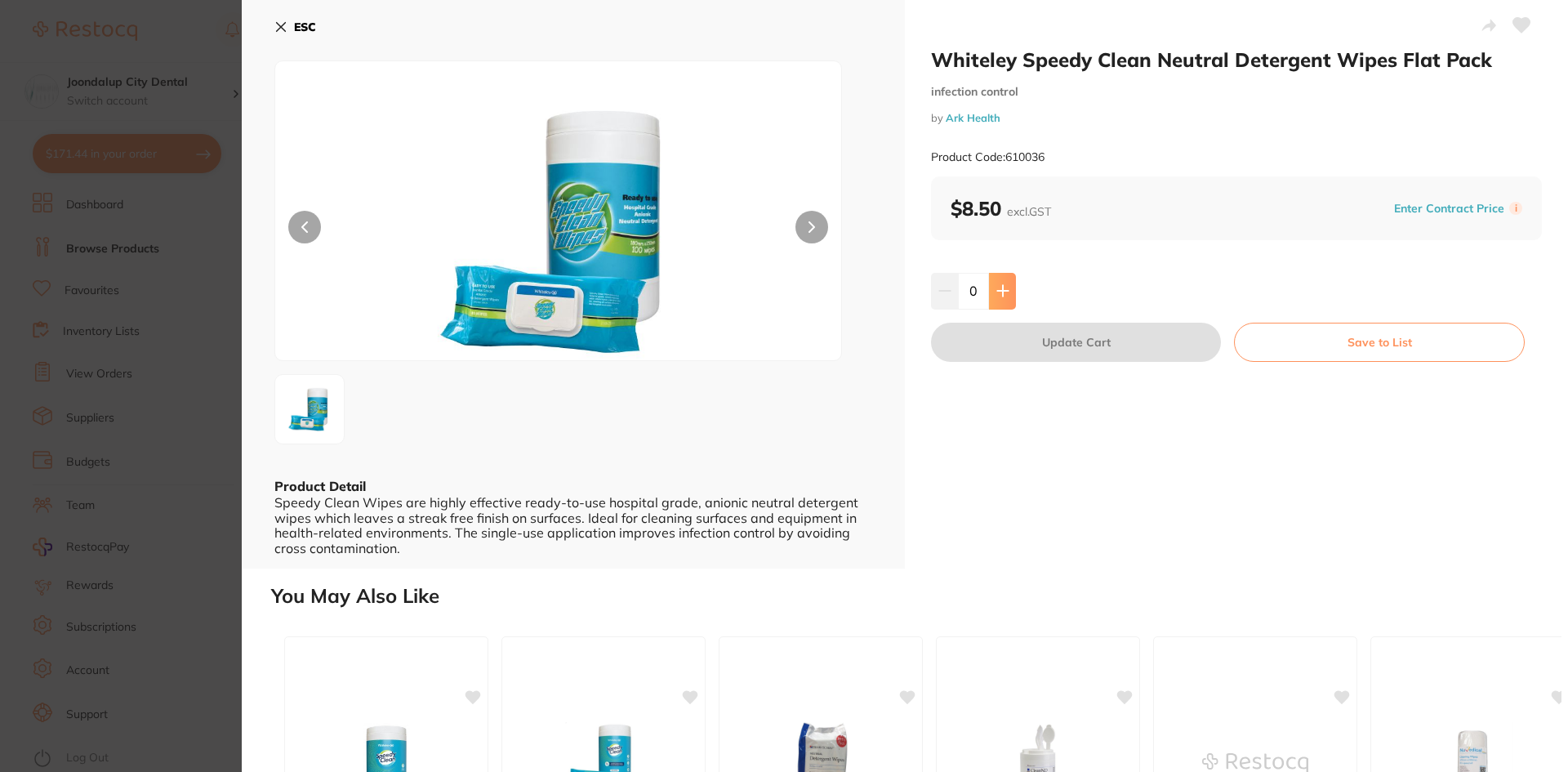
click at [997, 287] on icon at bounding box center [1003, 291] width 14 height 14
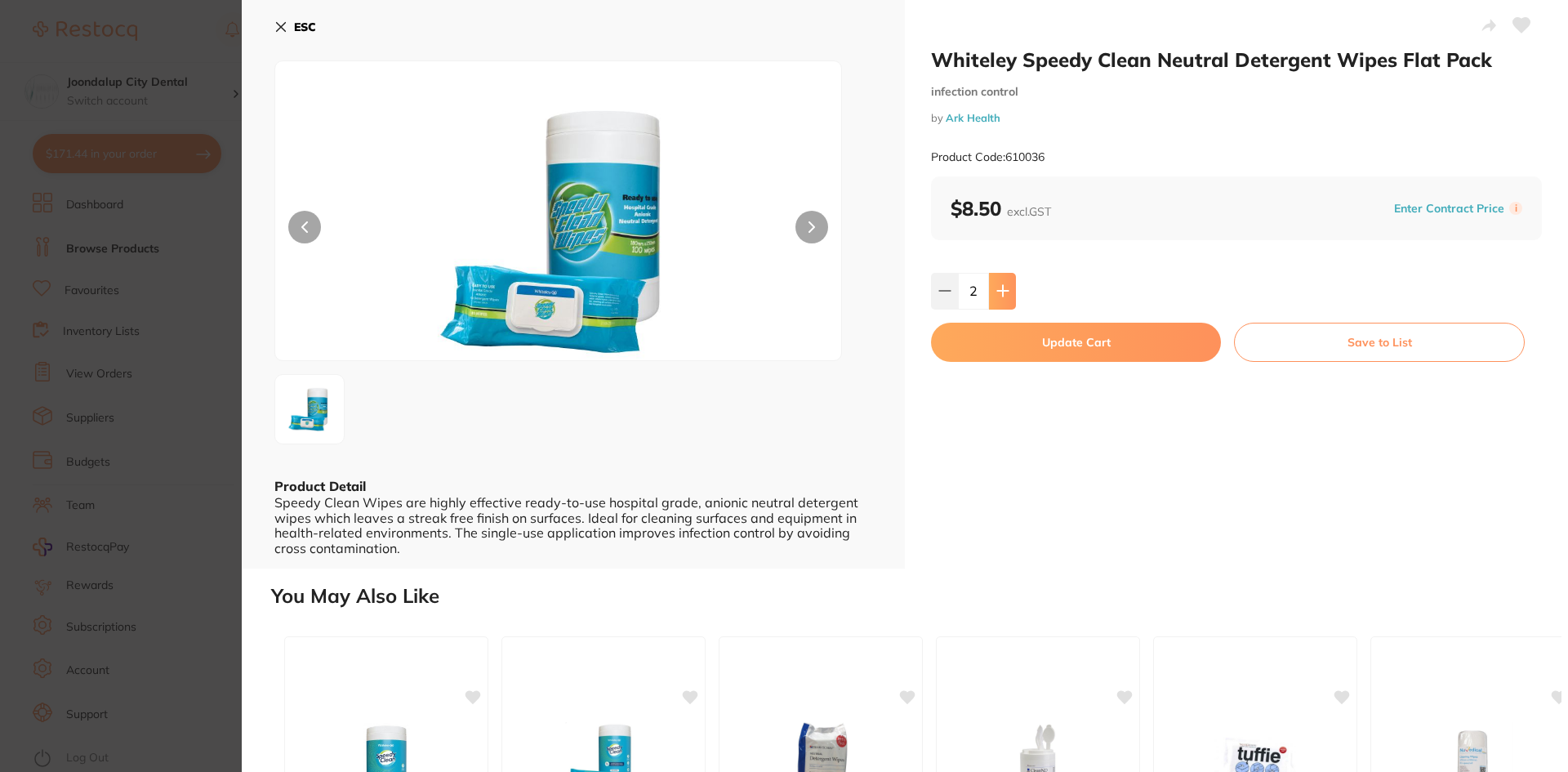
click at [997, 287] on icon at bounding box center [1003, 291] width 14 height 14
click at [931, 292] on button at bounding box center [944, 290] width 27 height 36
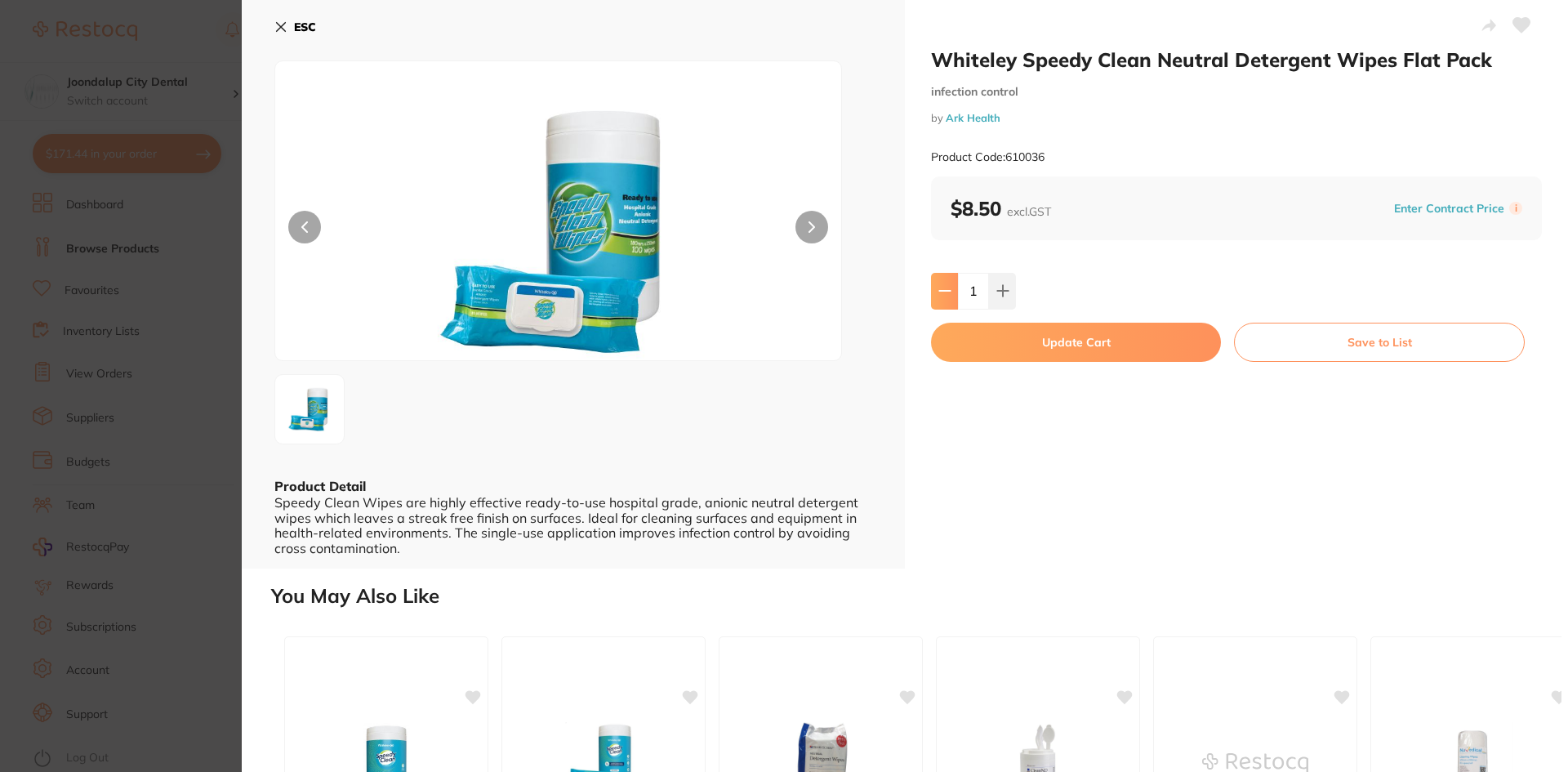
click at [931, 292] on button at bounding box center [944, 290] width 27 height 36
type input "0"
click at [277, 29] on icon at bounding box center [280, 27] width 9 height 9
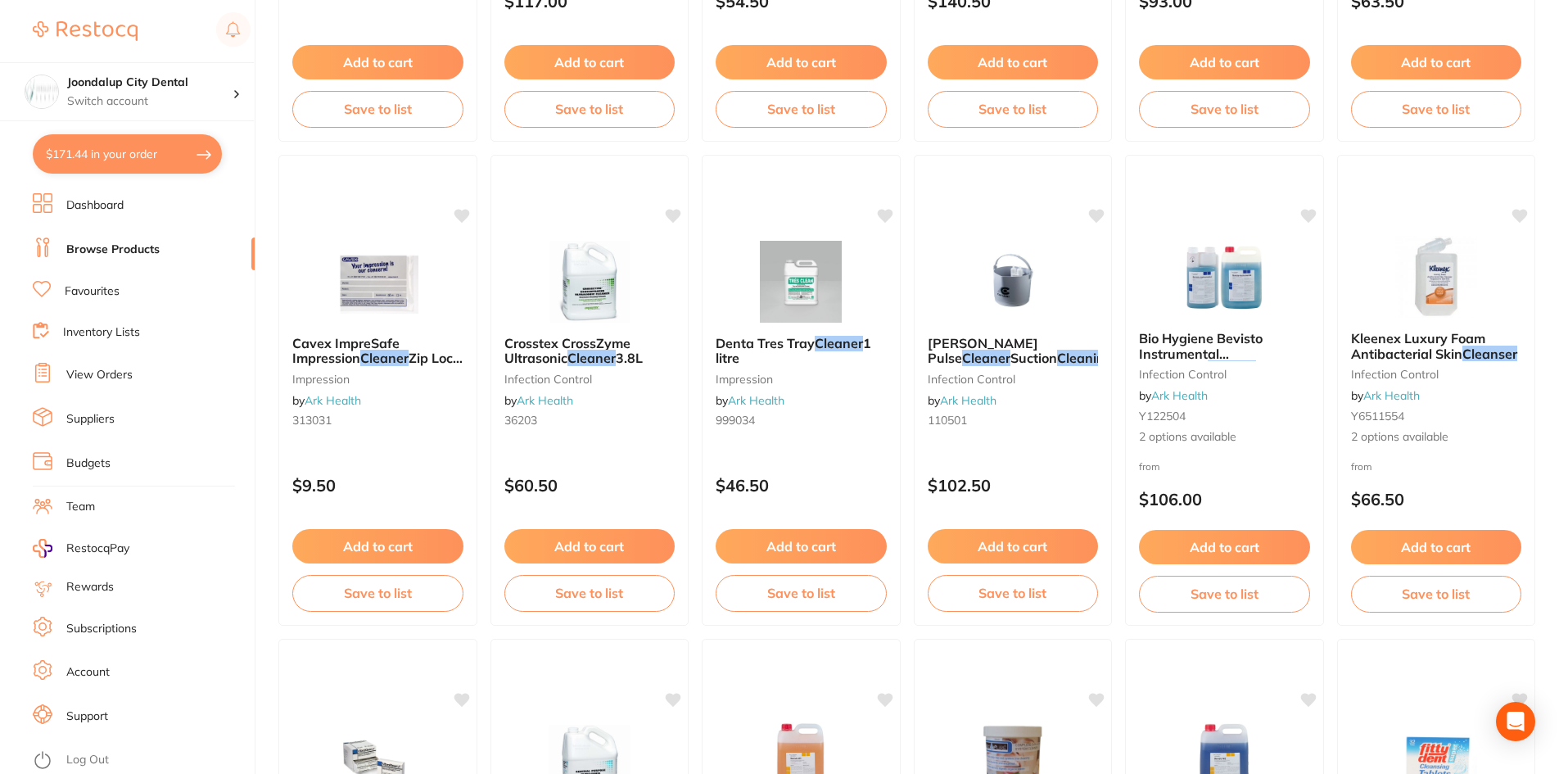
scroll to position [2785, 0]
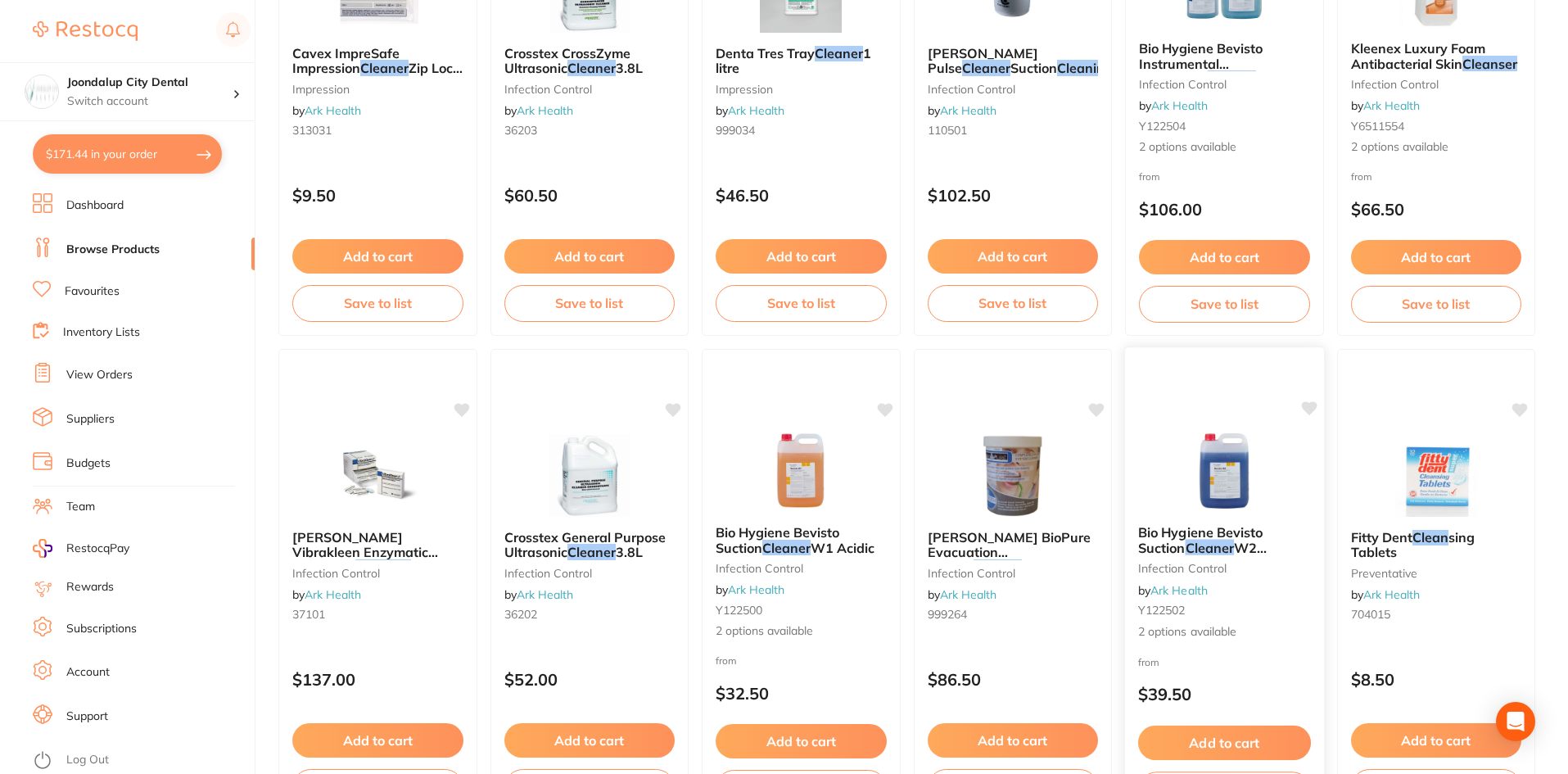
click at [1223, 487] on img at bounding box center [1224, 470] width 108 height 82
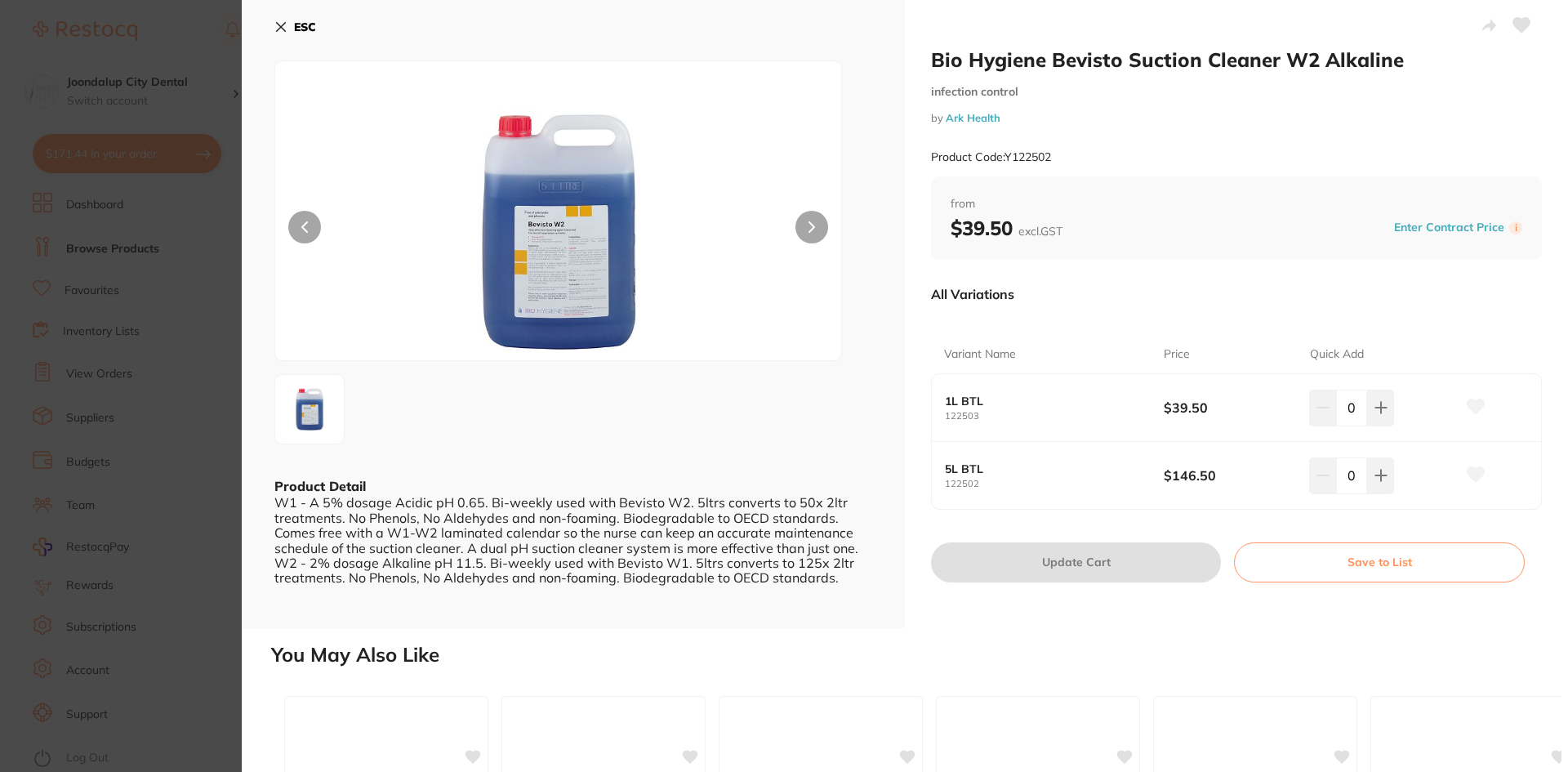
click at [285, 27] on icon at bounding box center [281, 27] width 14 height 14
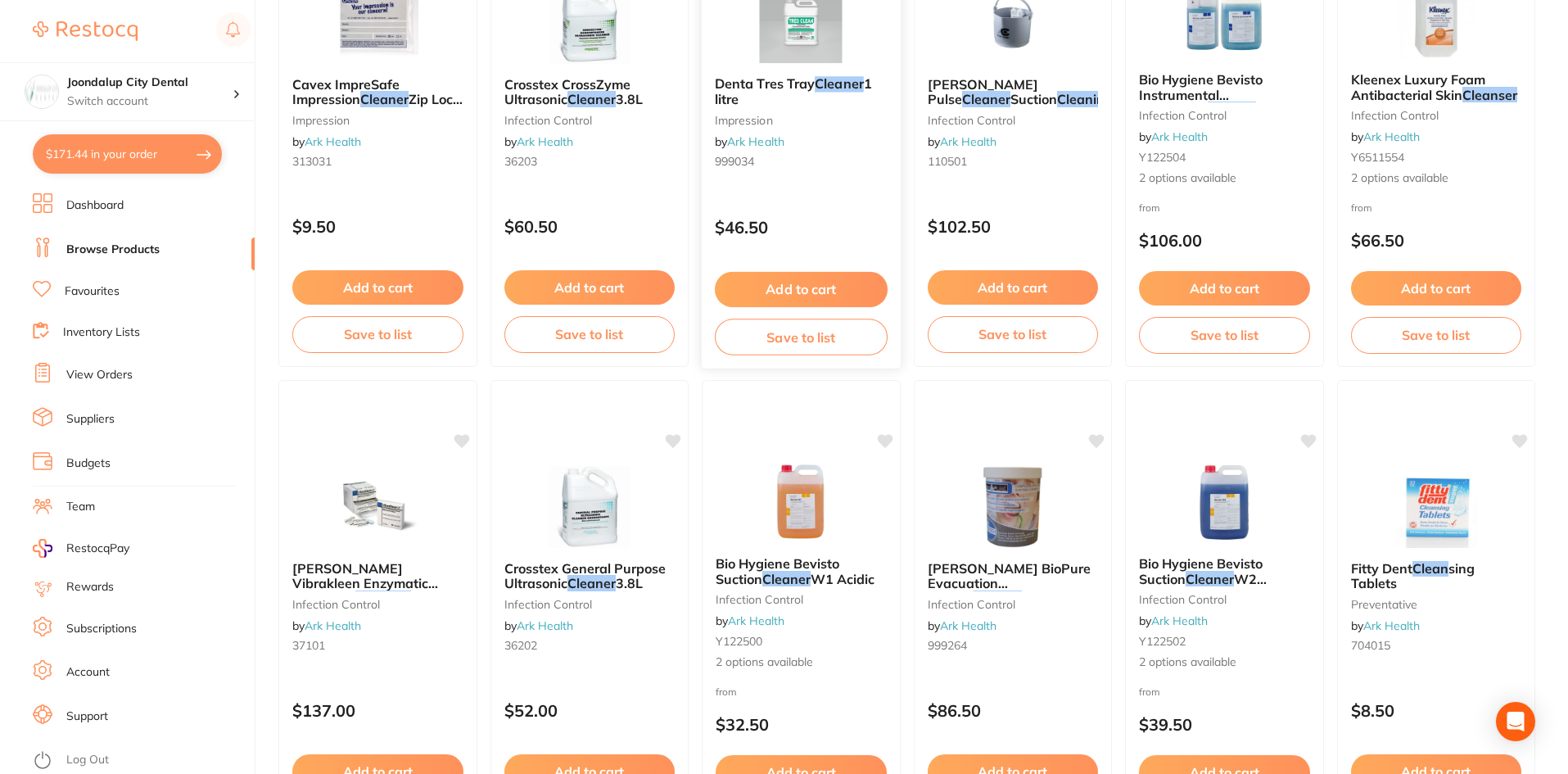
scroll to position [2752, 0]
